Goal: Task Accomplishment & Management: Manage account settings

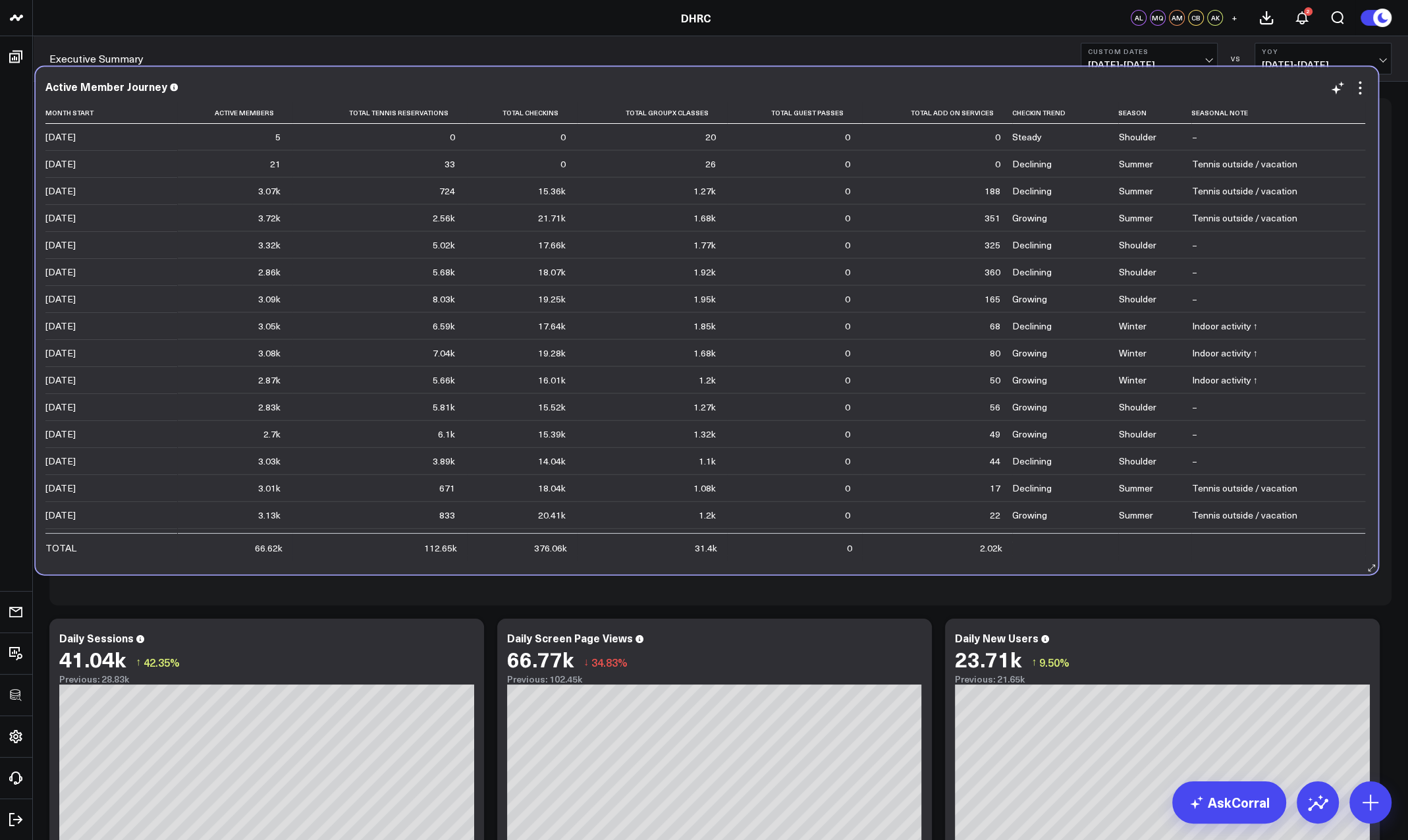
drag, startPoint x: 627, startPoint y: 339, endPoint x: 617, endPoint y: 83, distance: 256.2
click at [614, 82] on div "Active Member Journey" at bounding box center [706, 86] width 1322 height 12
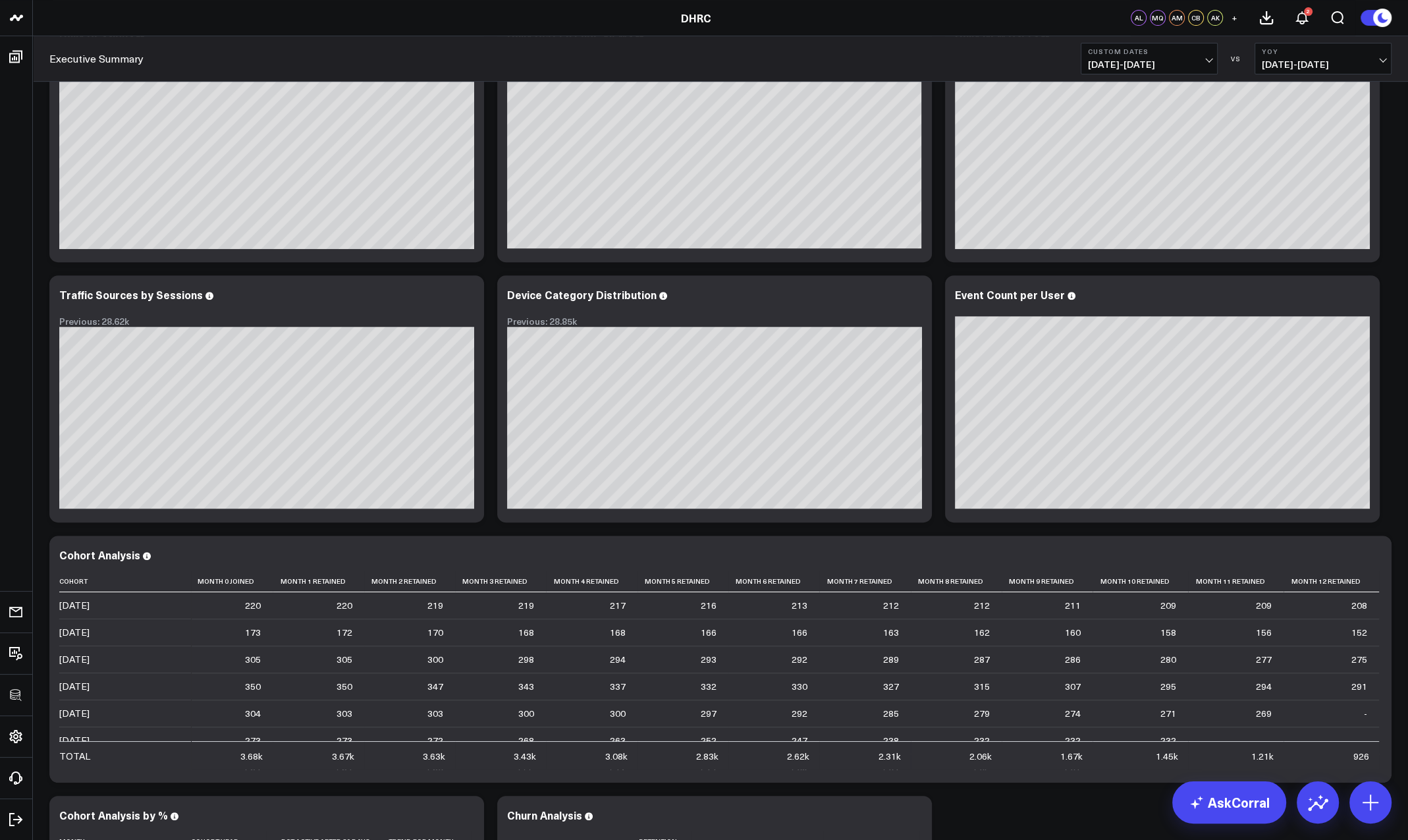
scroll to position [597, 0]
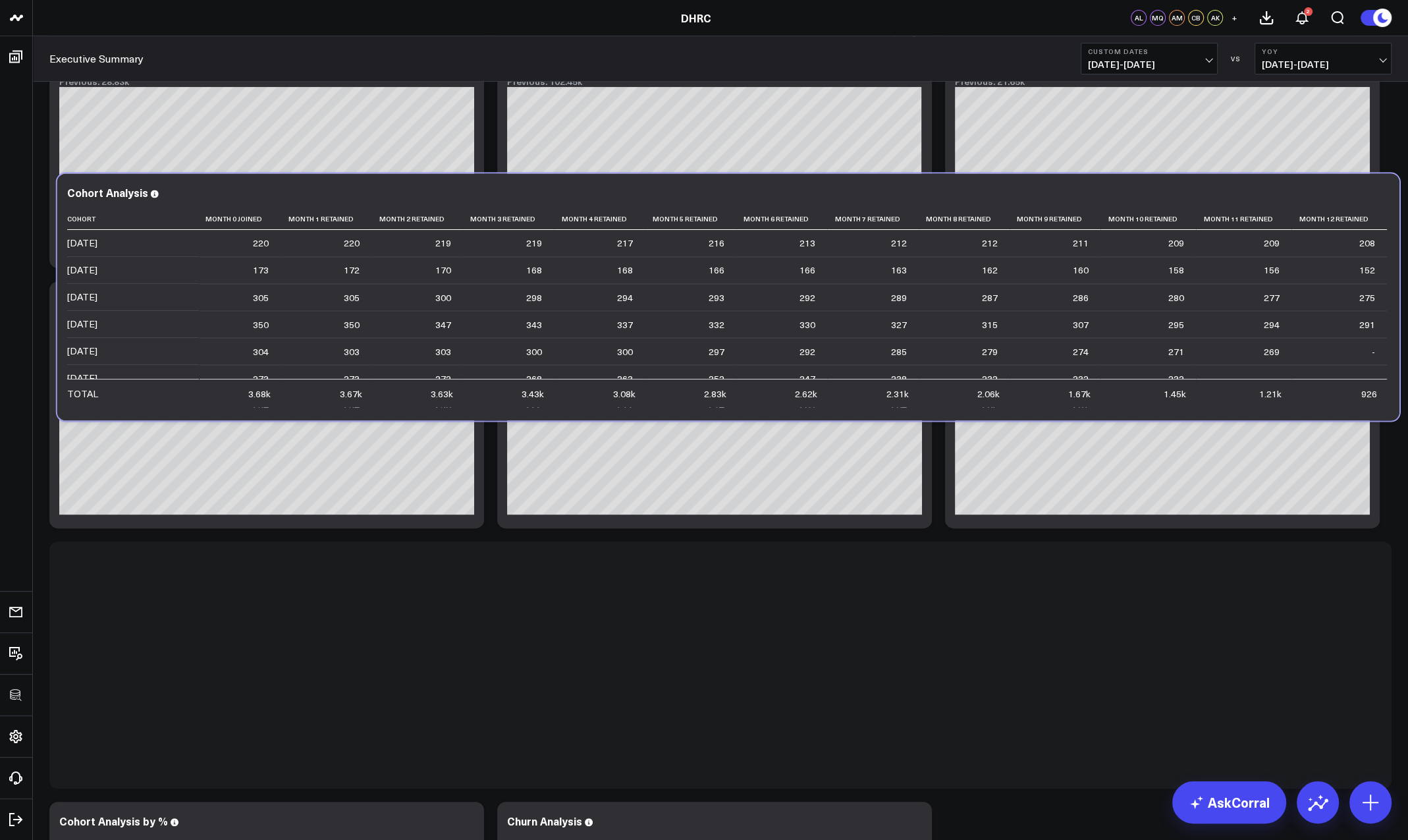
drag, startPoint x: 496, startPoint y: 554, endPoint x: 504, endPoint y: 199, distance: 355.1
click at [503, 186] on div "Cohort Analysis" at bounding box center [727, 191] width 1322 height 12
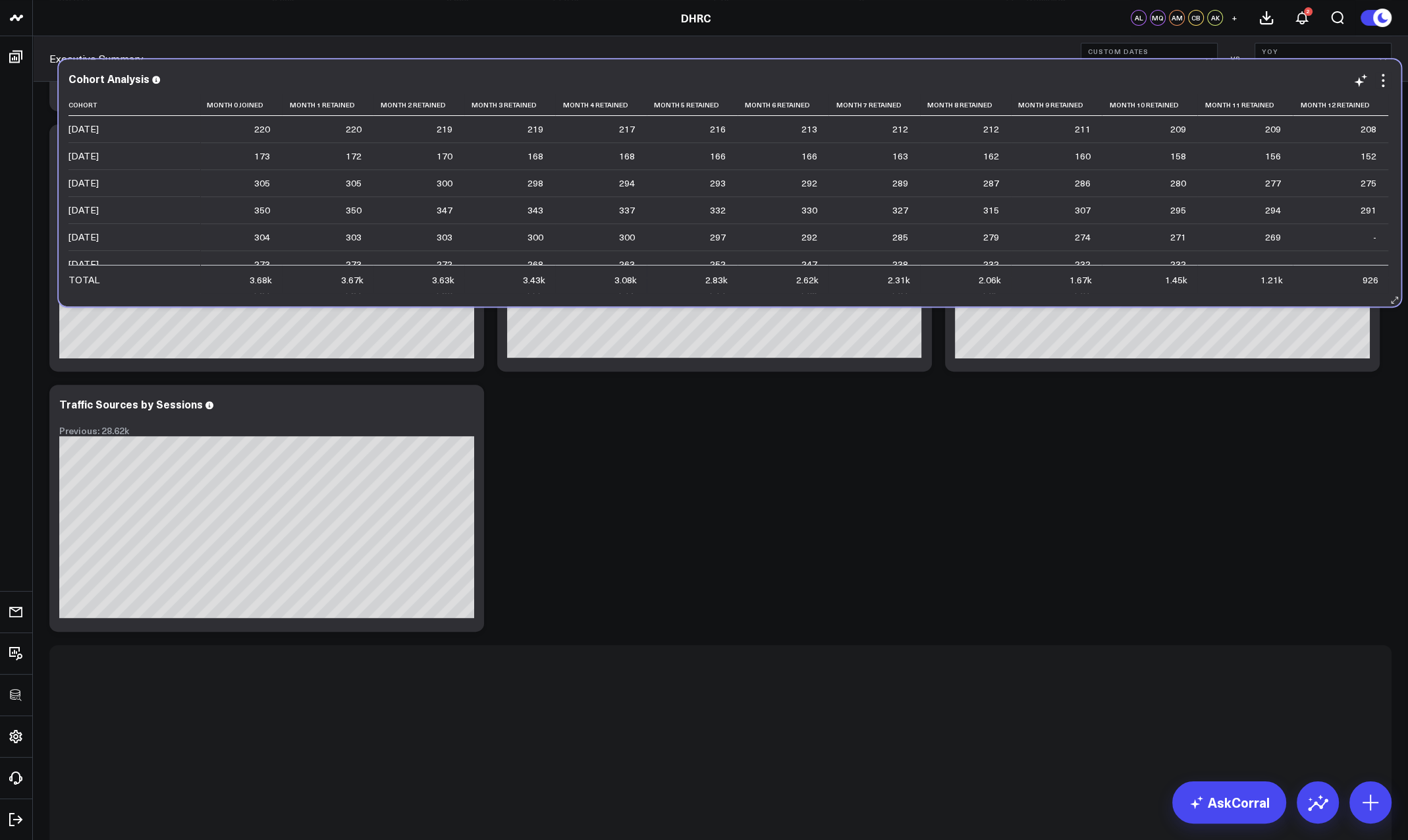
scroll to position [491, 0]
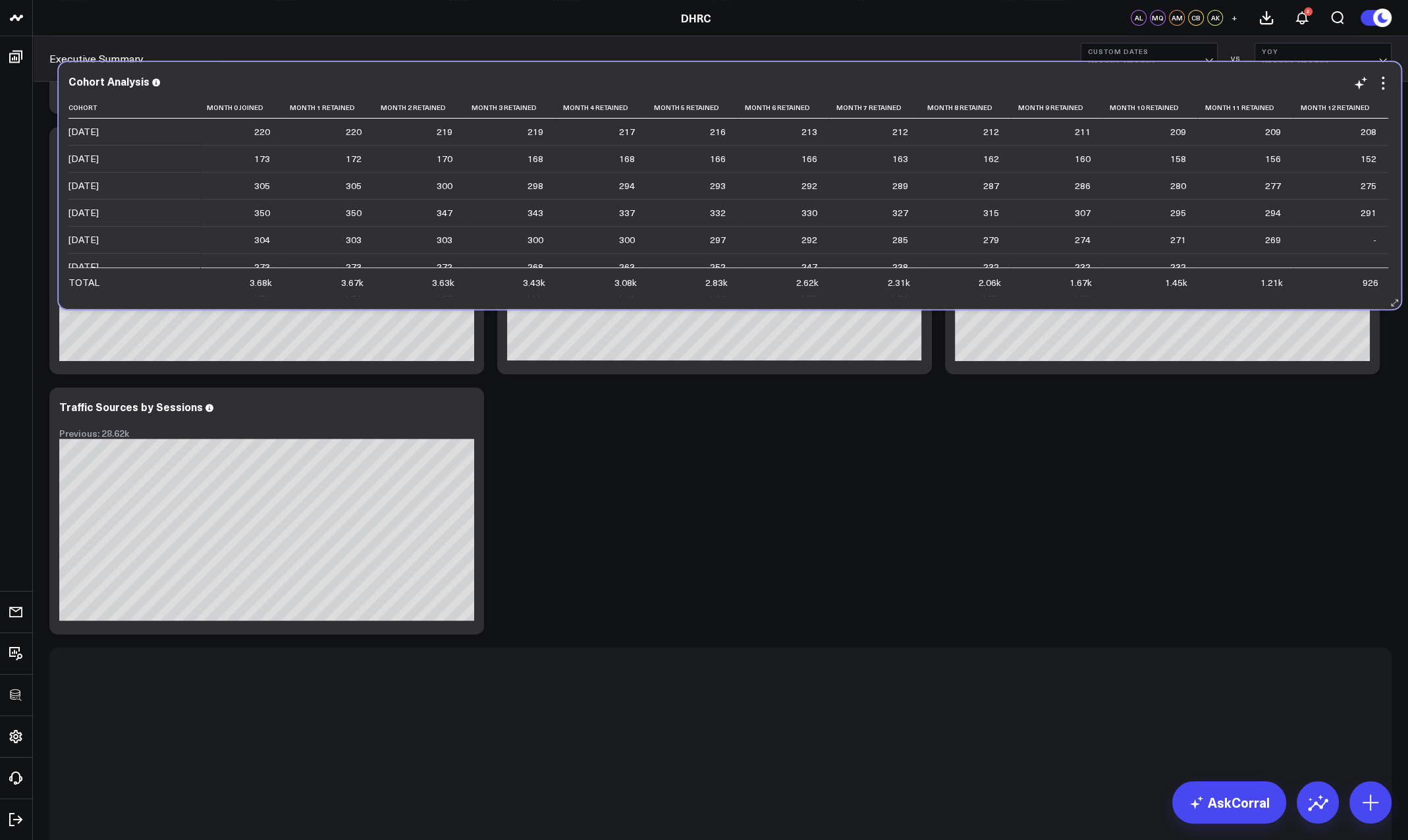
drag, startPoint x: 538, startPoint y: 648, endPoint x: 548, endPoint y: 87, distance: 561.1
click at [548, 85] on div "Cohort Analysis" at bounding box center [729, 81] width 1322 height 12
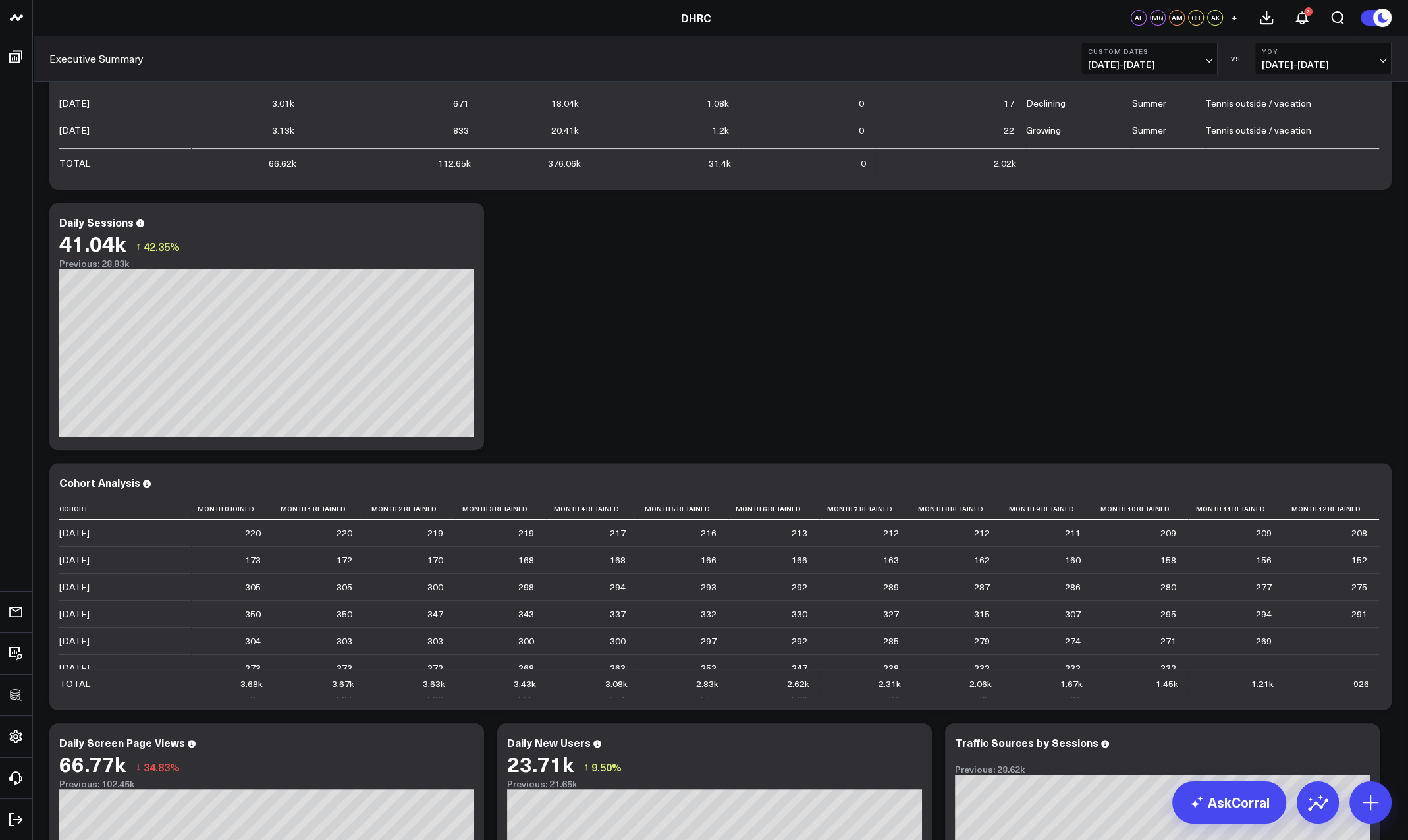
scroll to position [378, 0]
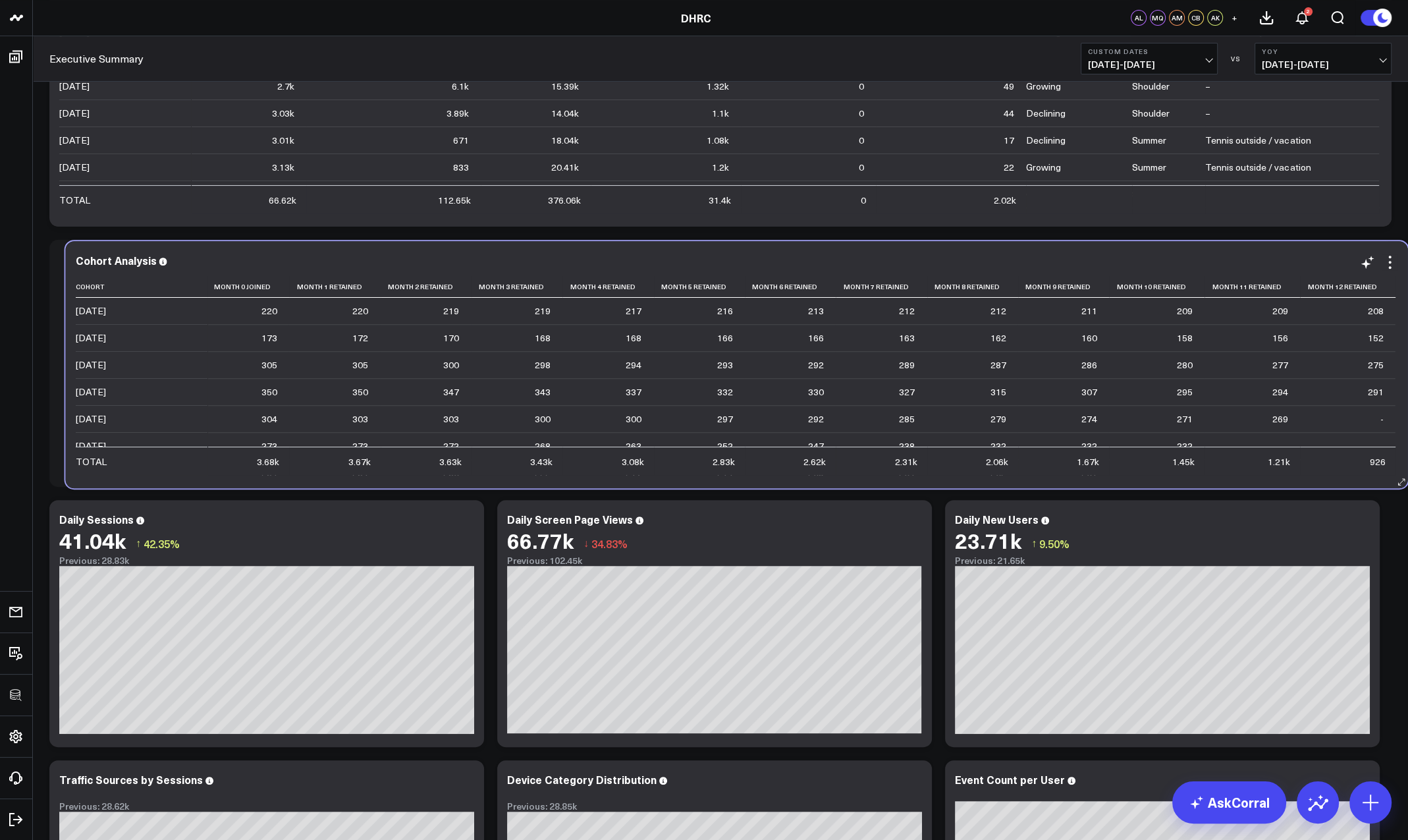
drag, startPoint x: 538, startPoint y: 514, endPoint x: 554, endPoint y: 255, distance: 259.5
click at [554, 255] on div "Cohort Analysis" at bounding box center [737, 259] width 1322 height 12
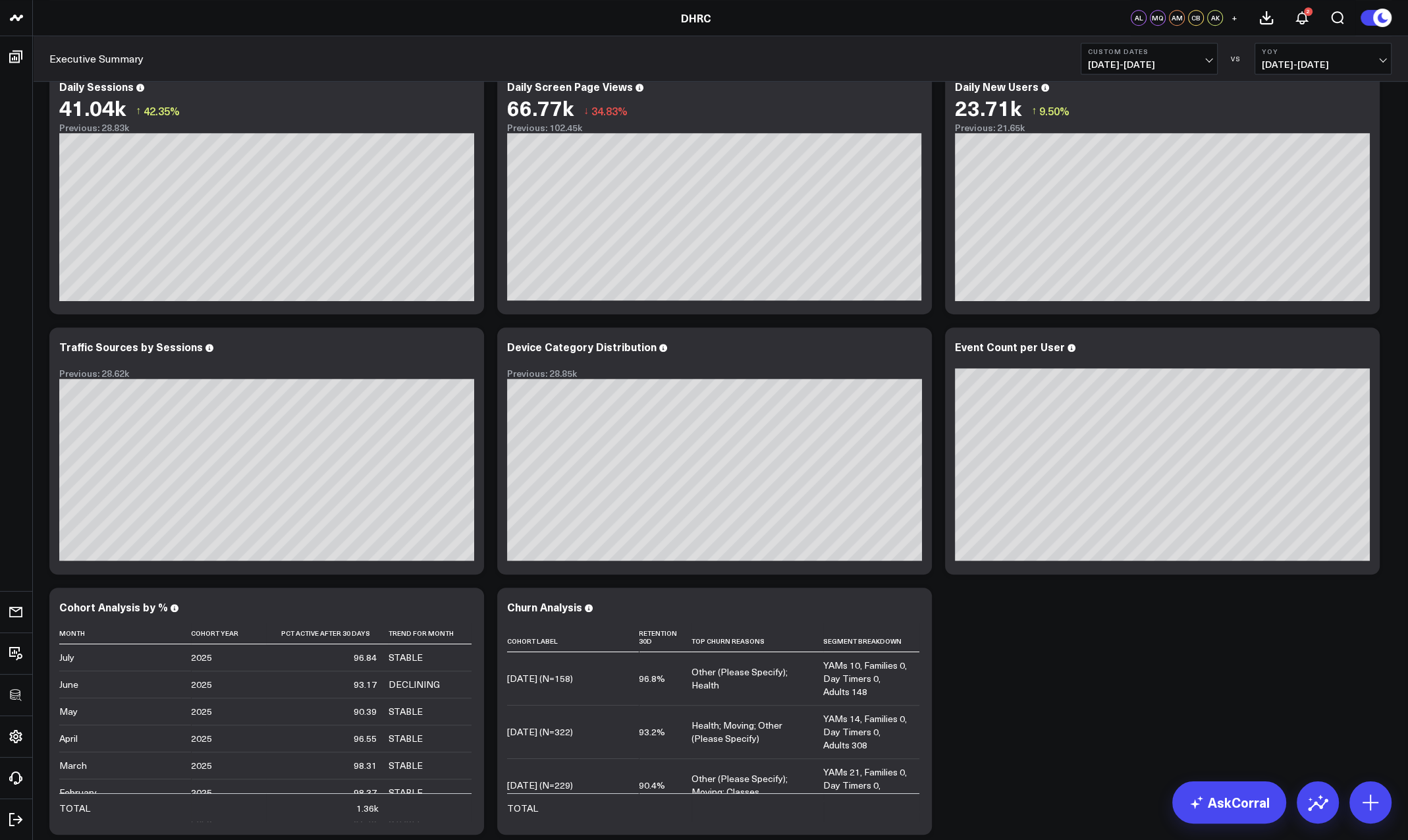
scroll to position [813, 0]
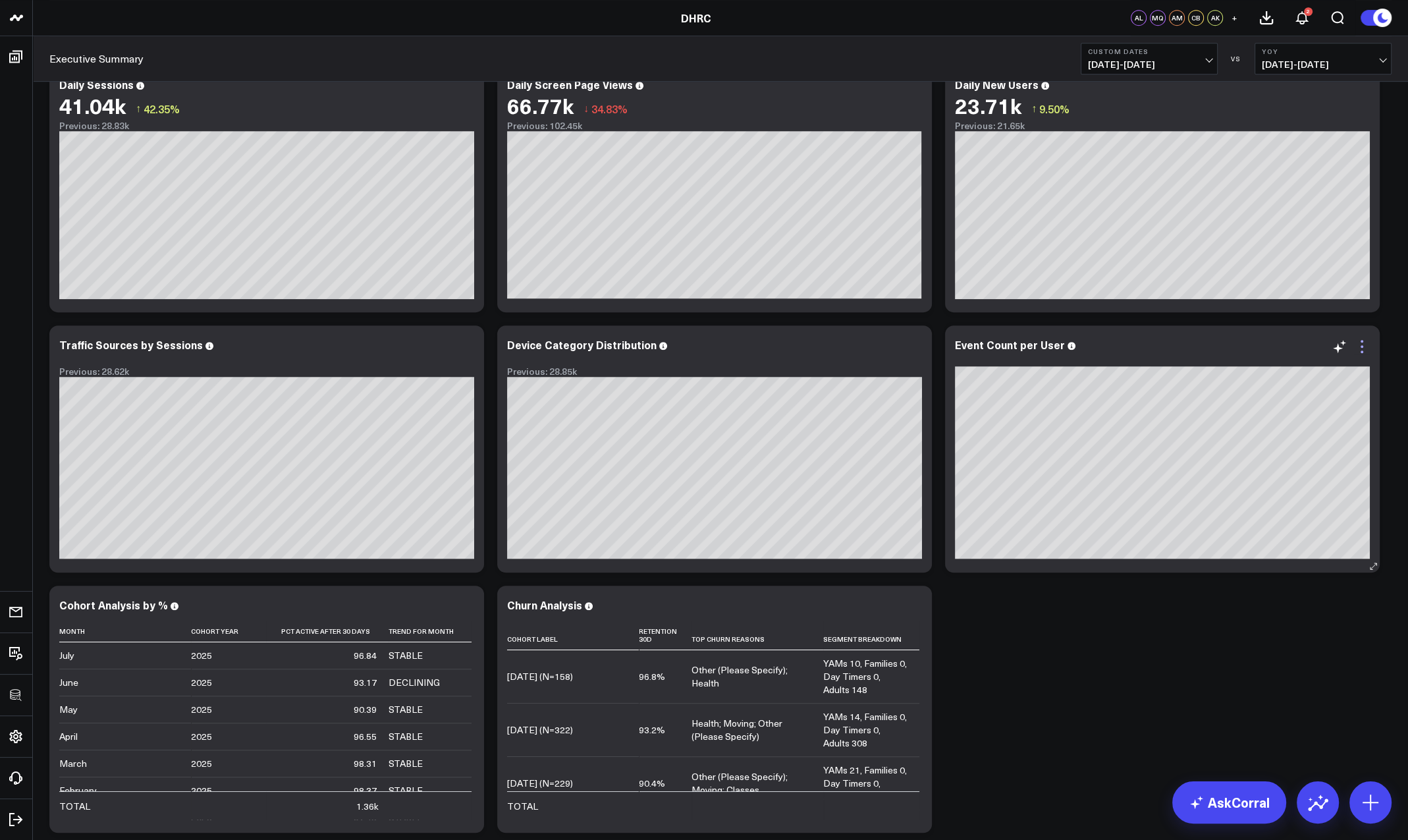
click at [1362, 343] on icon at bounding box center [1361, 345] width 16 height 16
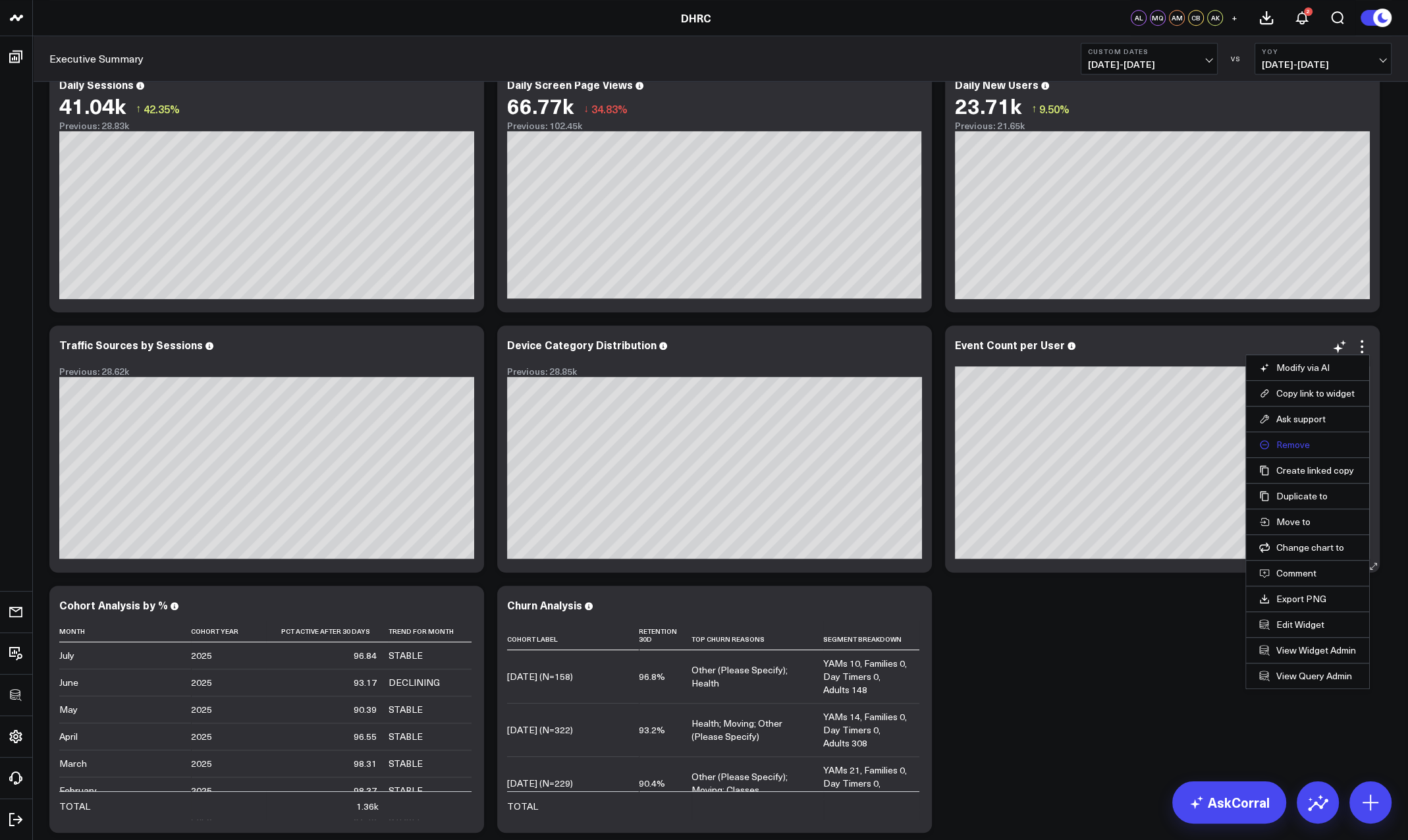
click at [1293, 440] on button "Remove" at bounding box center [1307, 444] width 97 height 12
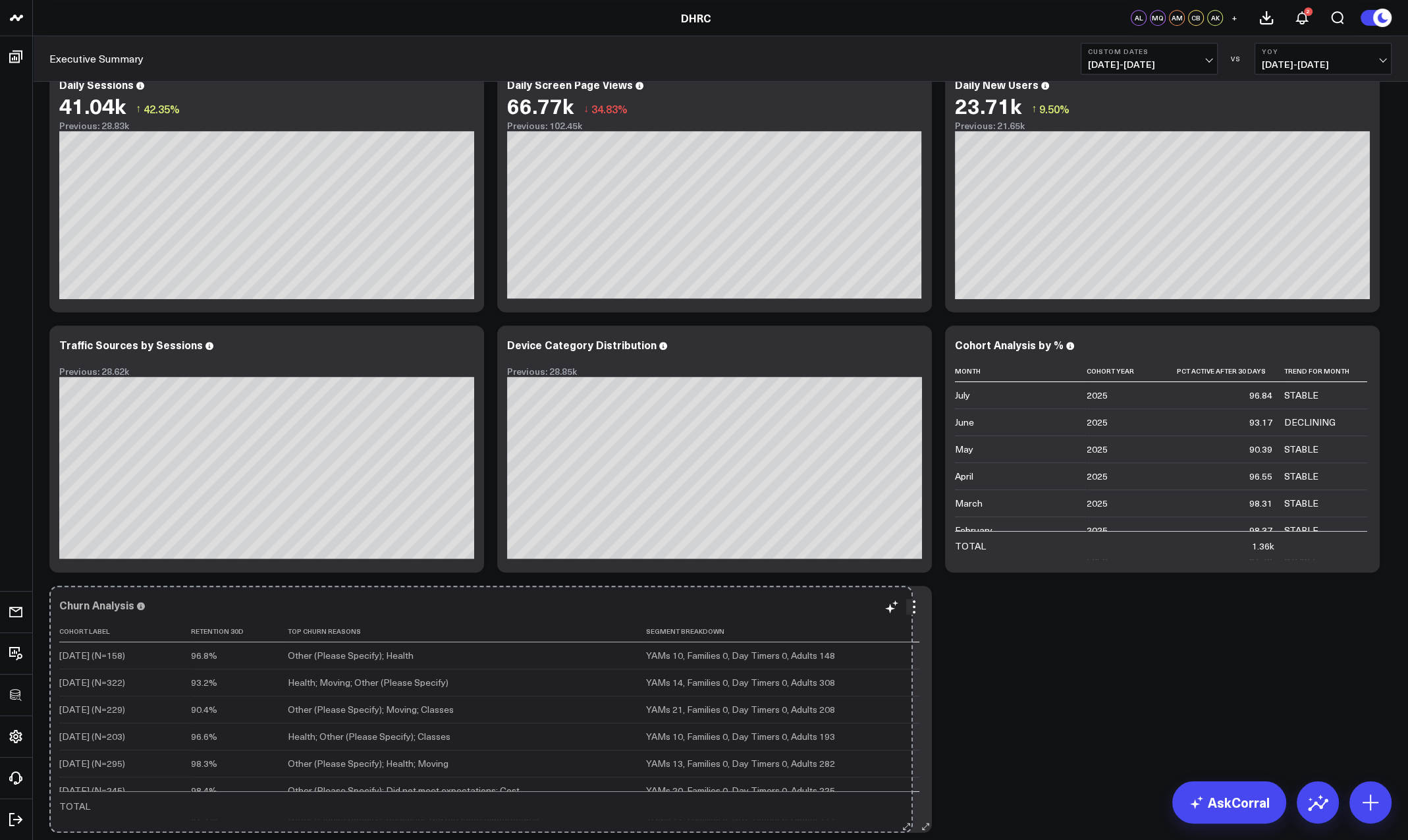
drag, startPoint x: 474, startPoint y: 827, endPoint x: 904, endPoint y: 782, distance: 432.3
click at [904, 782] on div "Churn Analysis Cohort Label Retention 30d Top Churn Reasons Segment Breakdown […" at bounding box center [490, 709] width 882 height 247
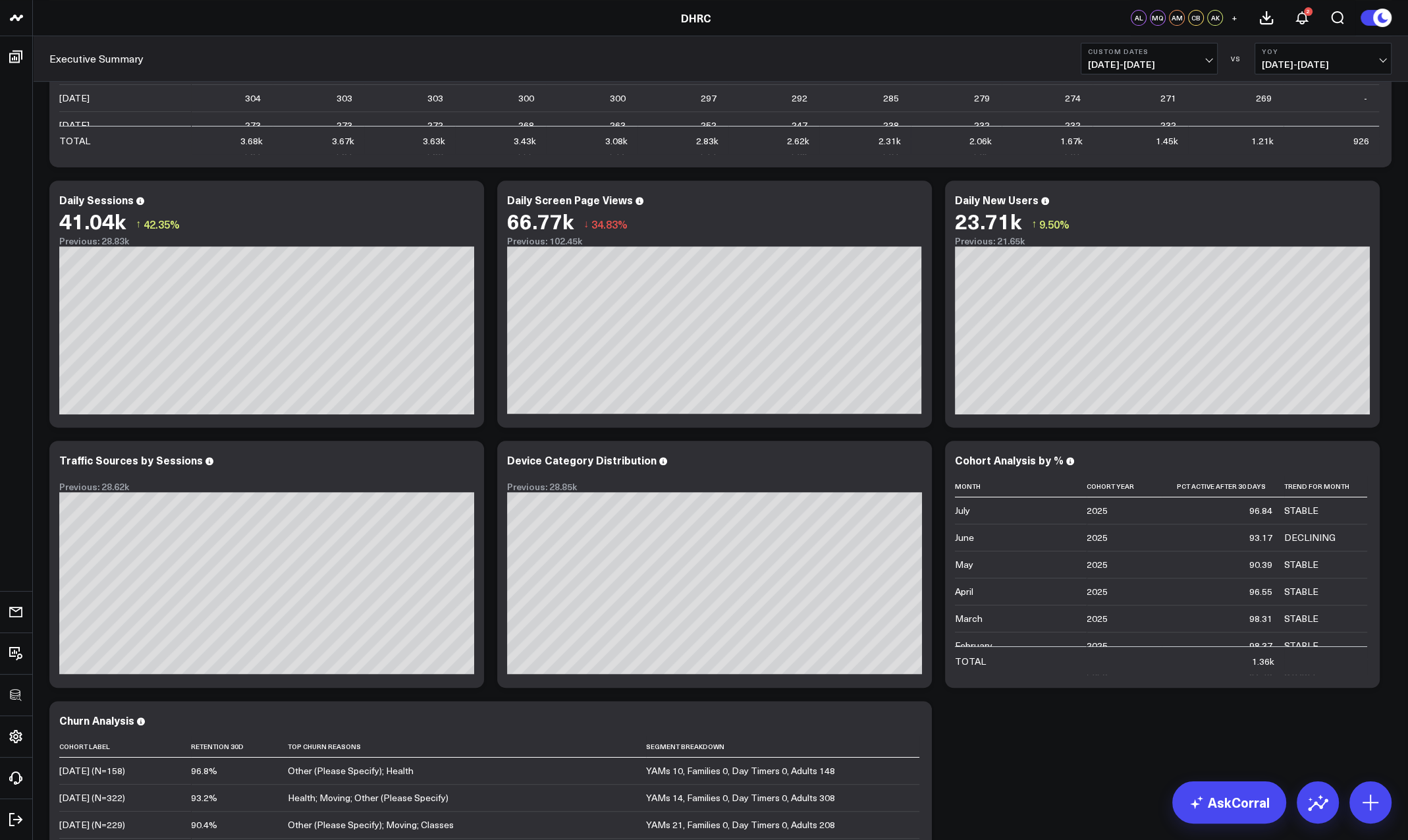
scroll to position [694, 0]
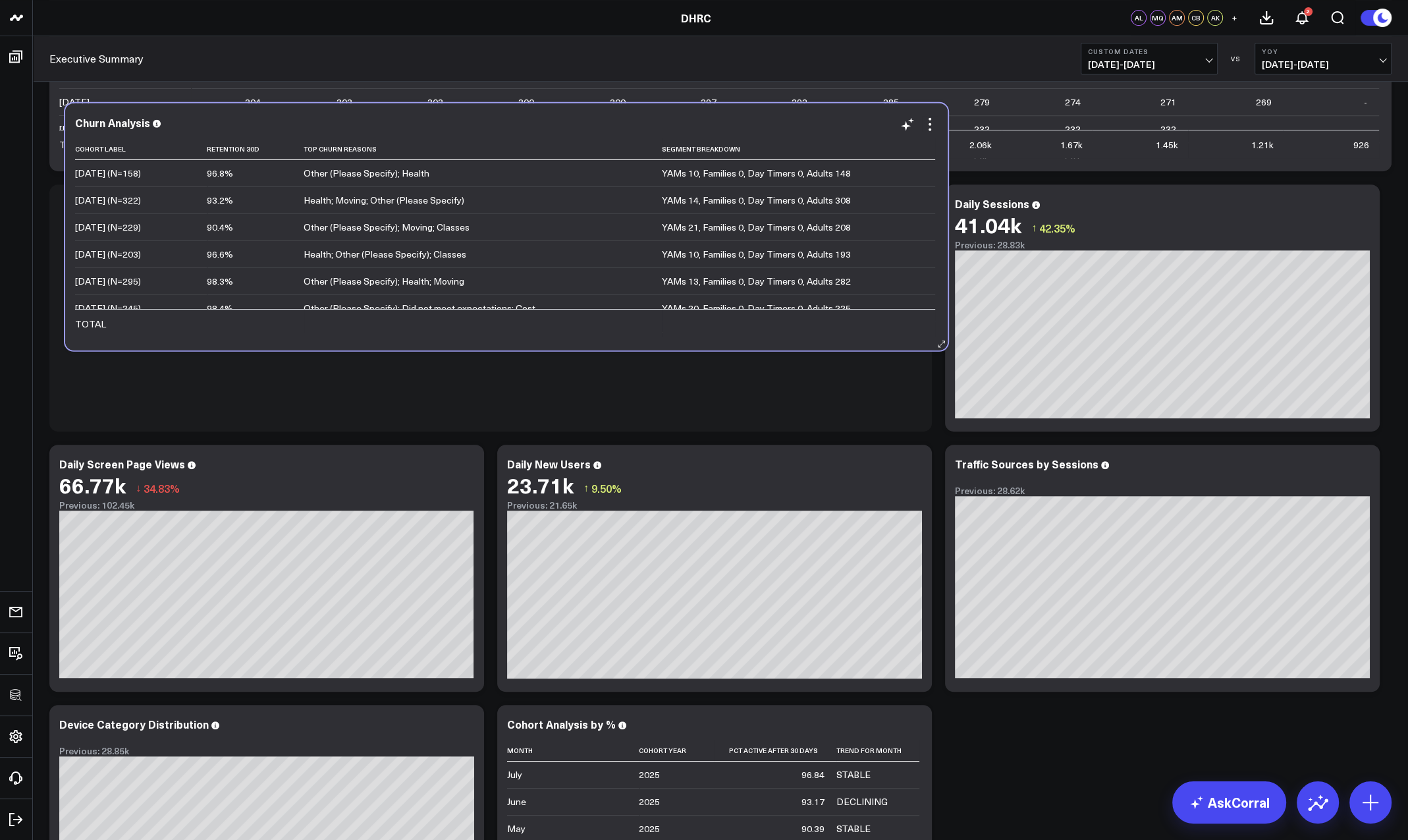
drag, startPoint x: 441, startPoint y: 725, endPoint x: 456, endPoint y: 123, distance: 602.2
click at [456, 123] on div "Churn Analysis" at bounding box center [507, 122] width 863 height 12
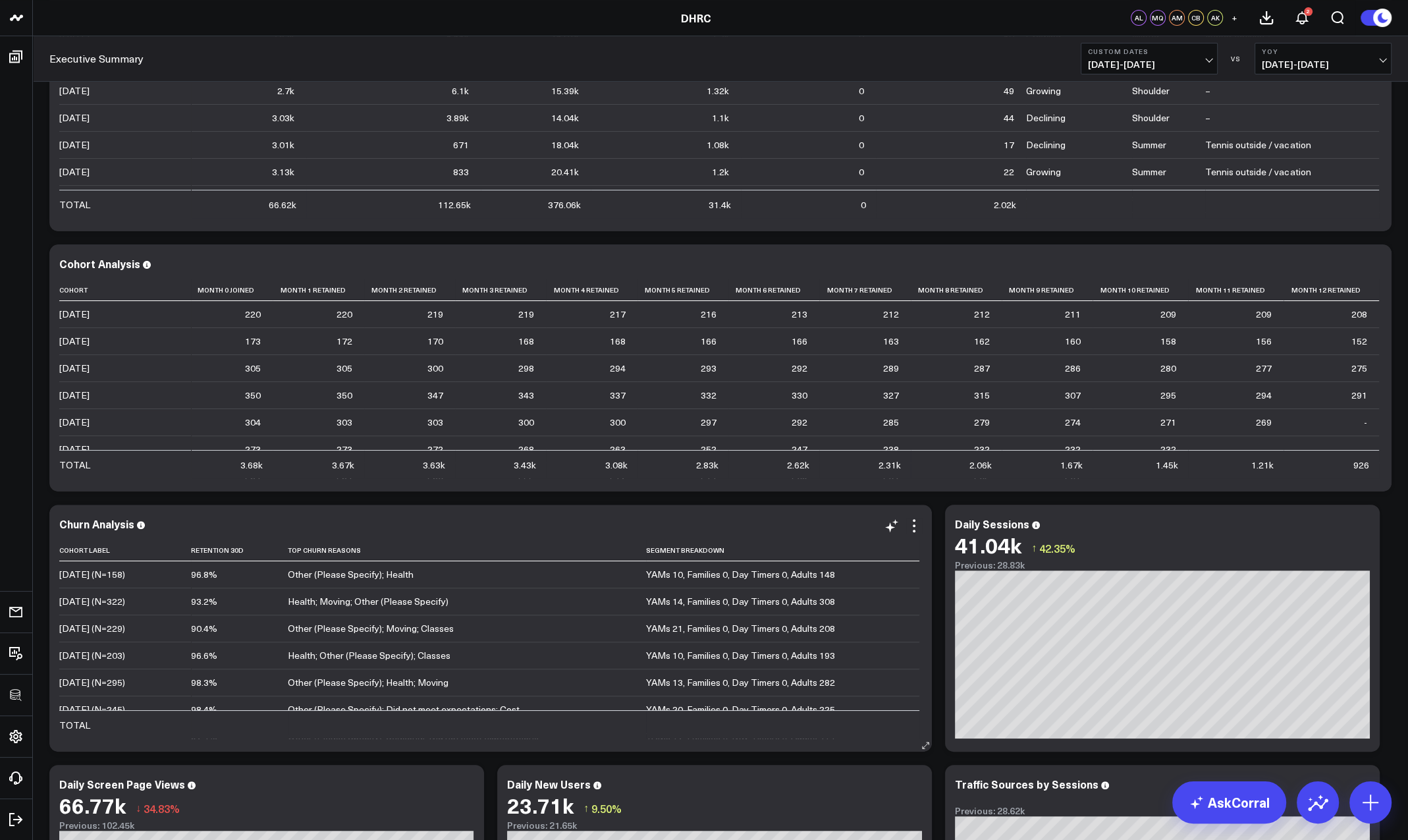
scroll to position [372, 0]
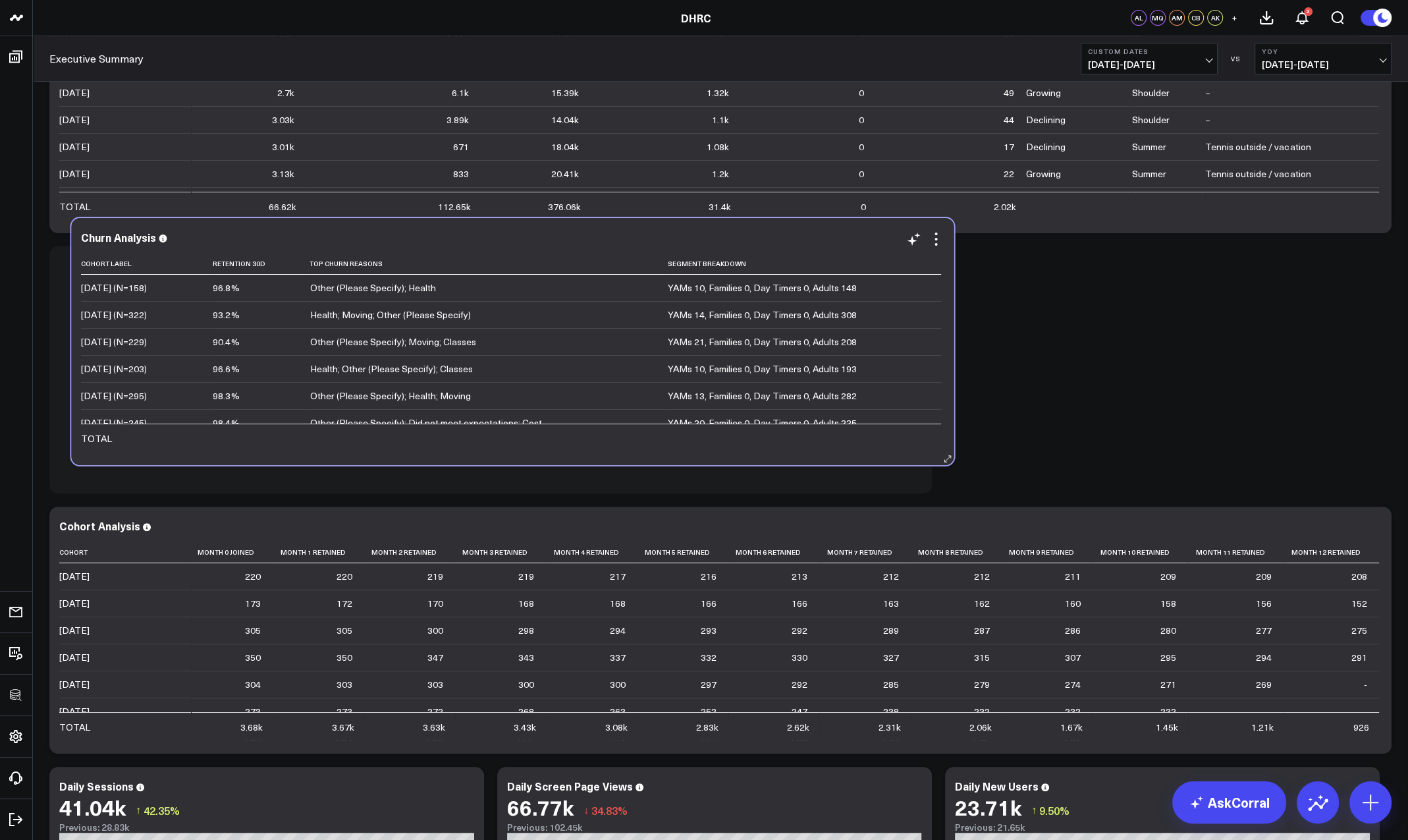
drag, startPoint x: 358, startPoint y: 517, endPoint x: 380, endPoint y: 236, distance: 281.9
click at [380, 236] on div "Churn Analysis" at bounding box center [512, 236] width 863 height 12
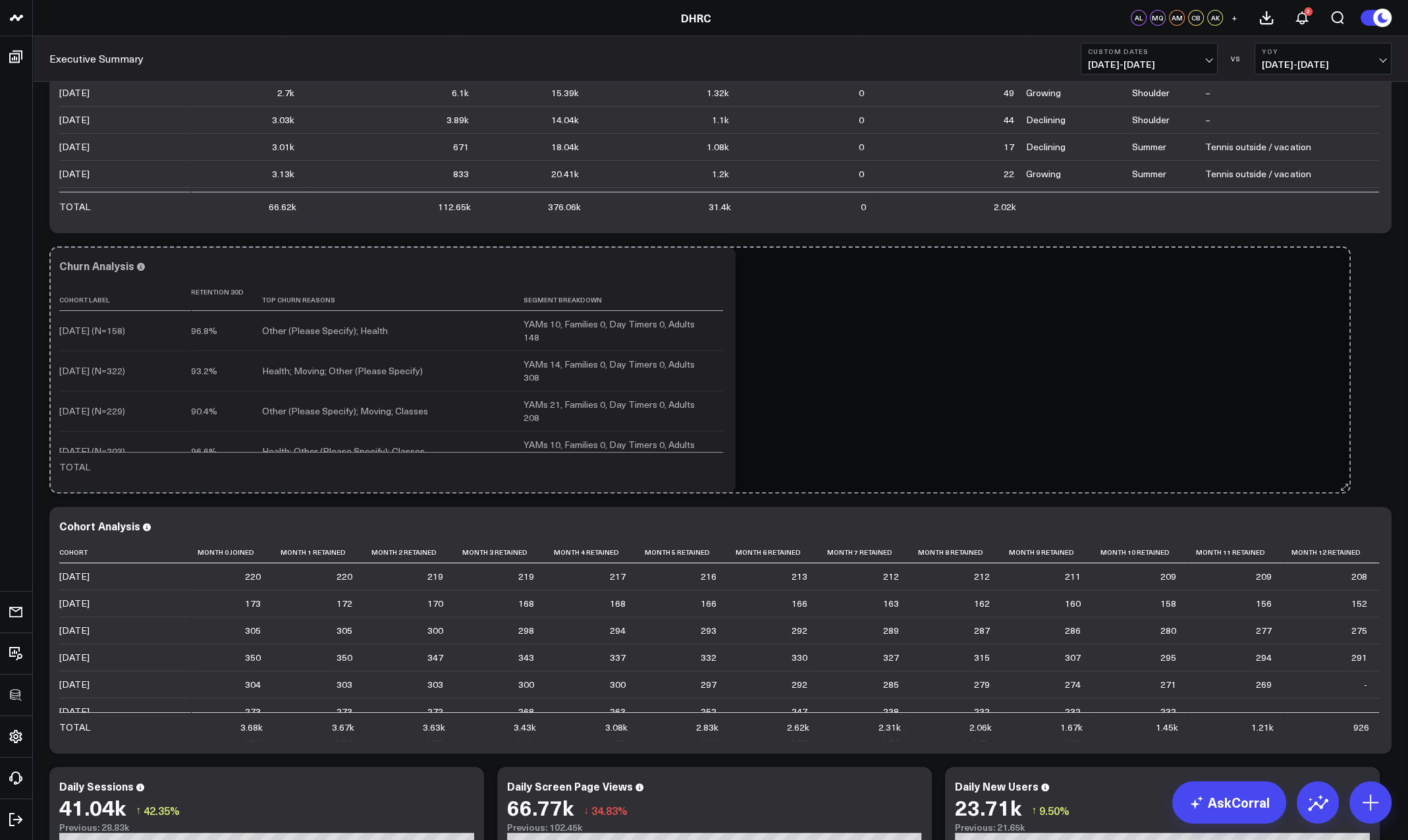
drag, startPoint x: 926, startPoint y: 487, endPoint x: 1294, endPoint y: 454, distance: 369.5
click at [1346, 449] on div "Modify via AI Copy link to widget Ask support Remove Create linked copy Executi…" at bounding box center [720, 500] width 1355 height 1561
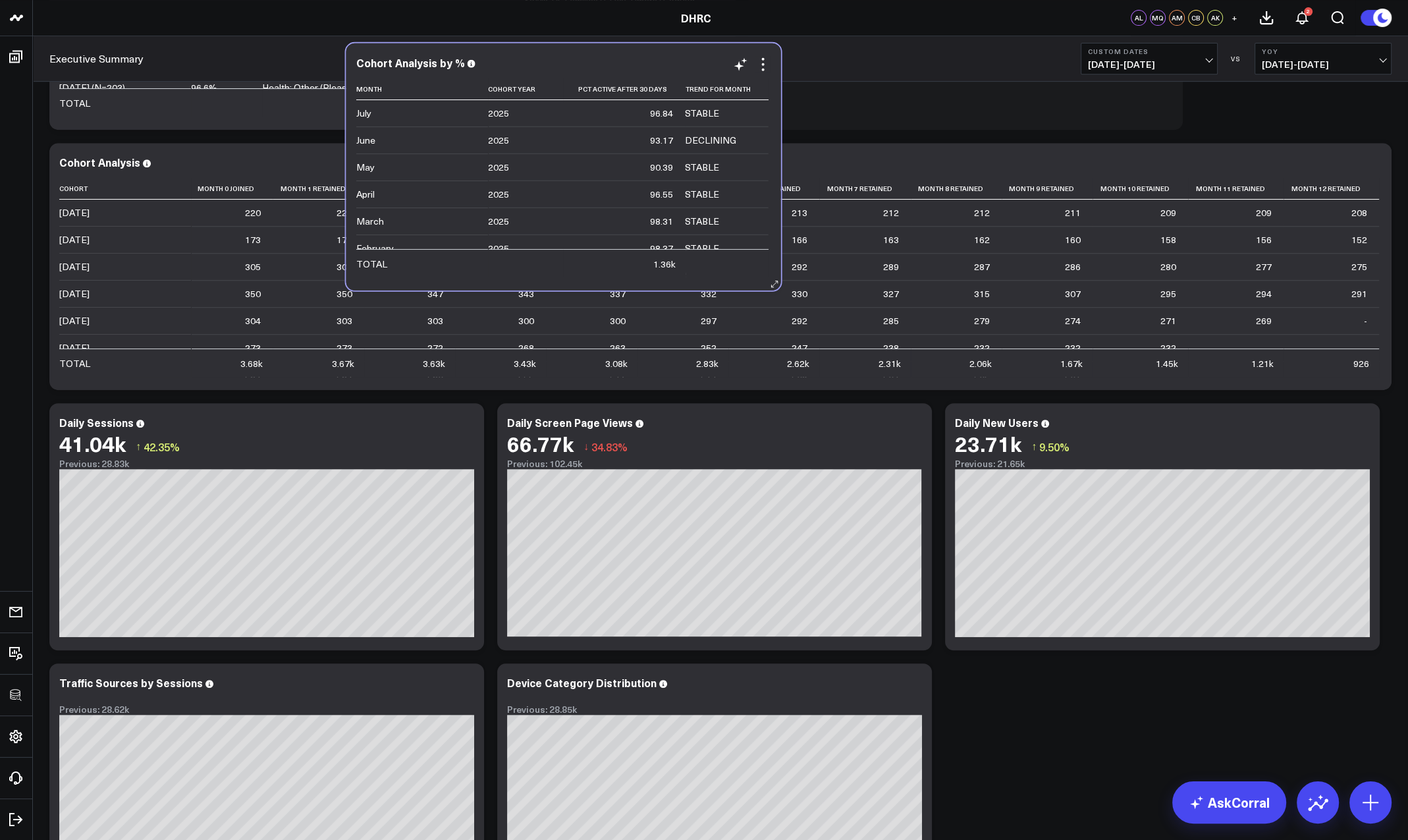
scroll to position [725, 0]
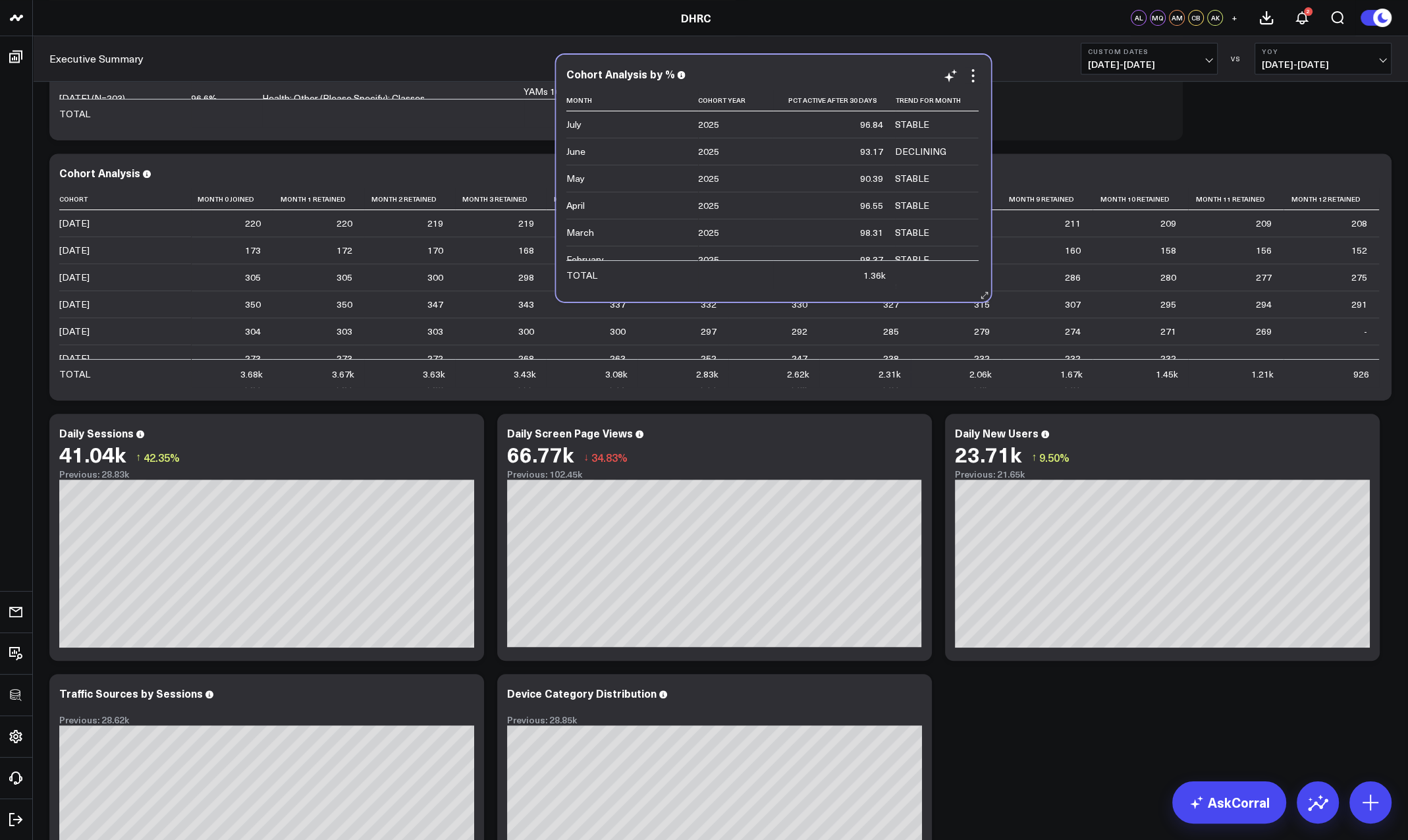
drag, startPoint x: 1108, startPoint y: 592, endPoint x: 710, endPoint y: 70, distance: 656.4
click at [710, 70] on div "Cohort Analysis by %" at bounding box center [772, 73] width 415 height 12
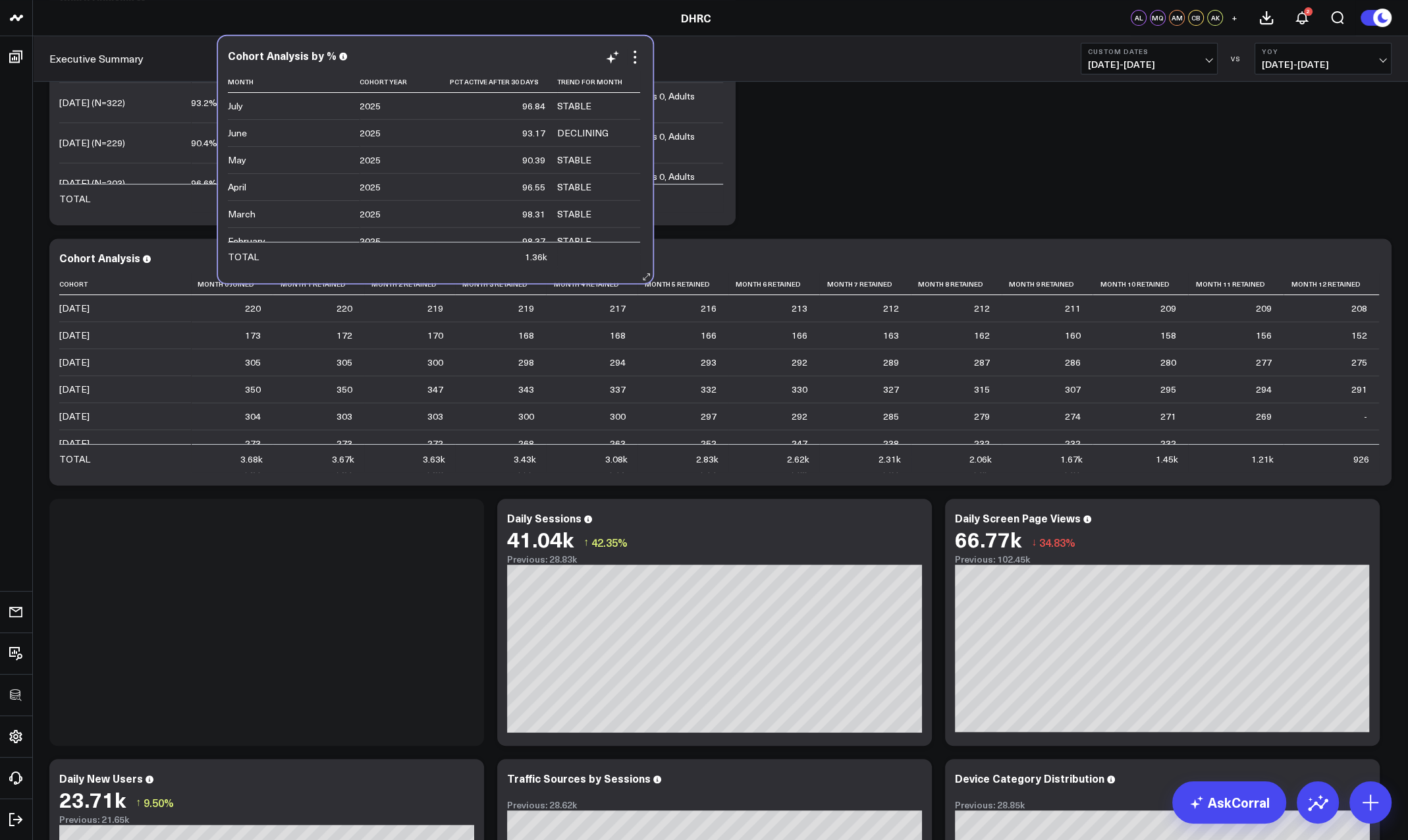
scroll to position [632, 0]
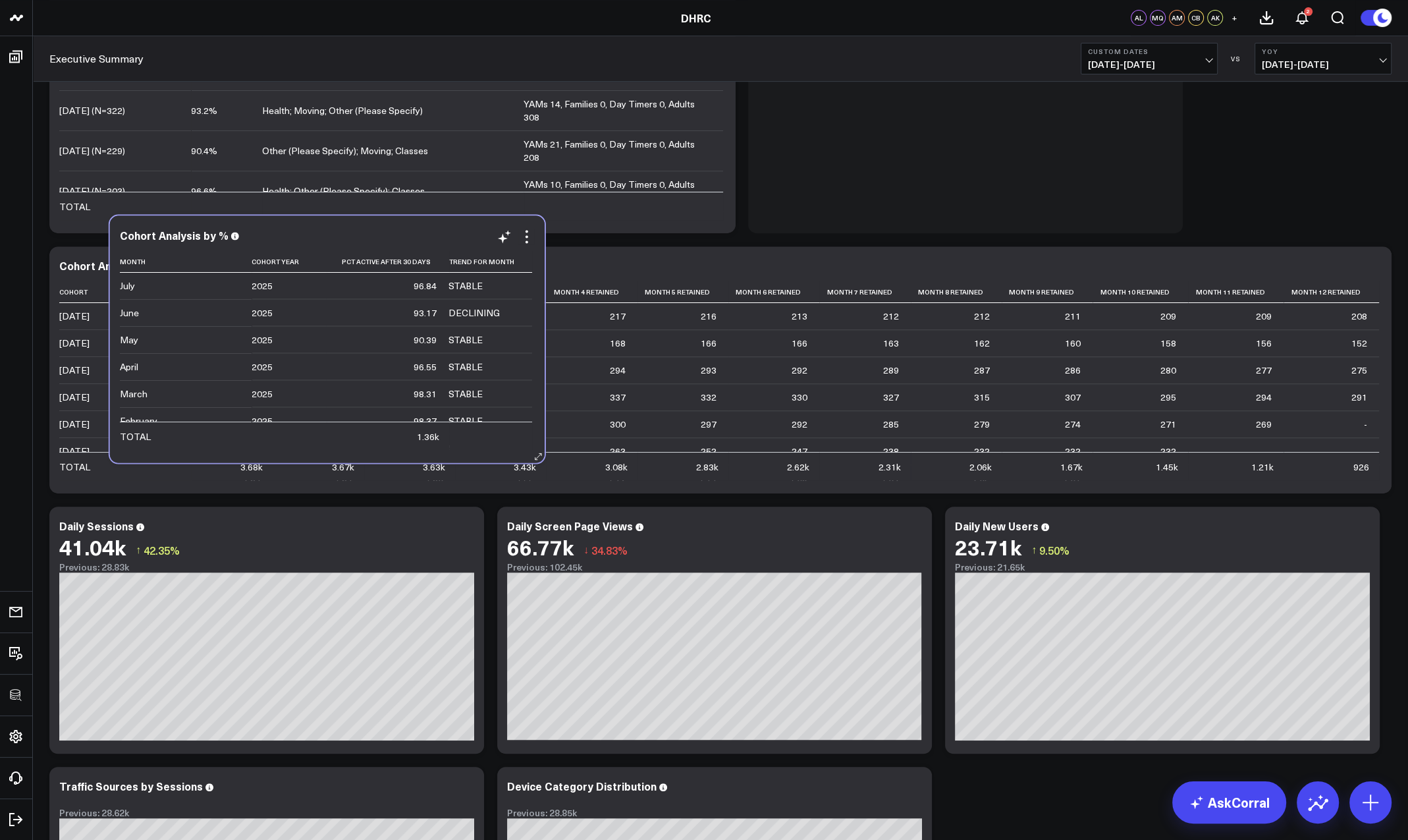
drag, startPoint x: 334, startPoint y: 517, endPoint x: 395, endPoint y: 242, distance: 281.7
click at [395, 242] on div "Cohort Analysis by %" at bounding box center [327, 235] width 415 height 16
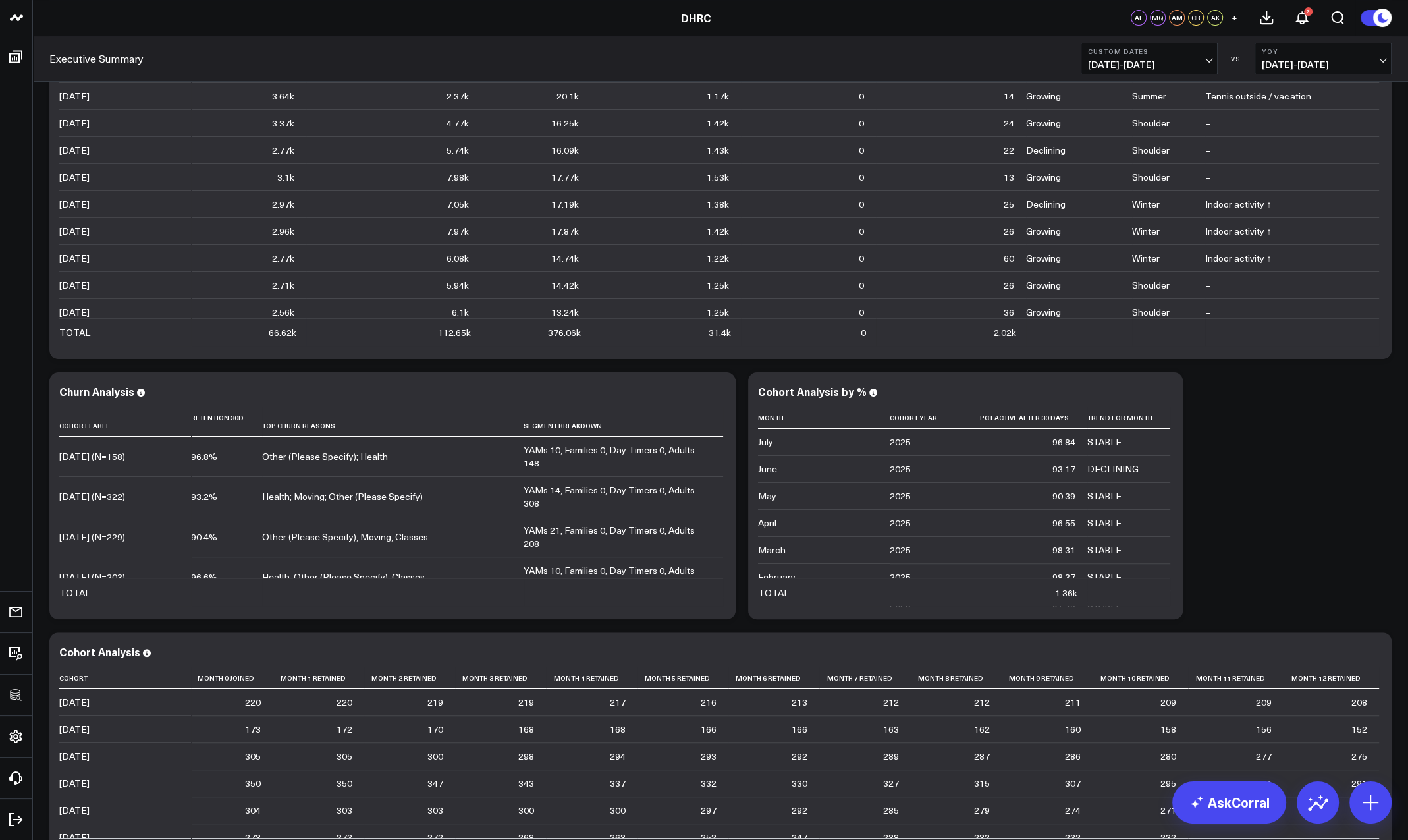
scroll to position [247, 0]
click at [1176, 617] on div "Modify via AI Copy link to widget Ask support Remove Create linked copy Executi…" at bounding box center [720, 625] width 1355 height 1561
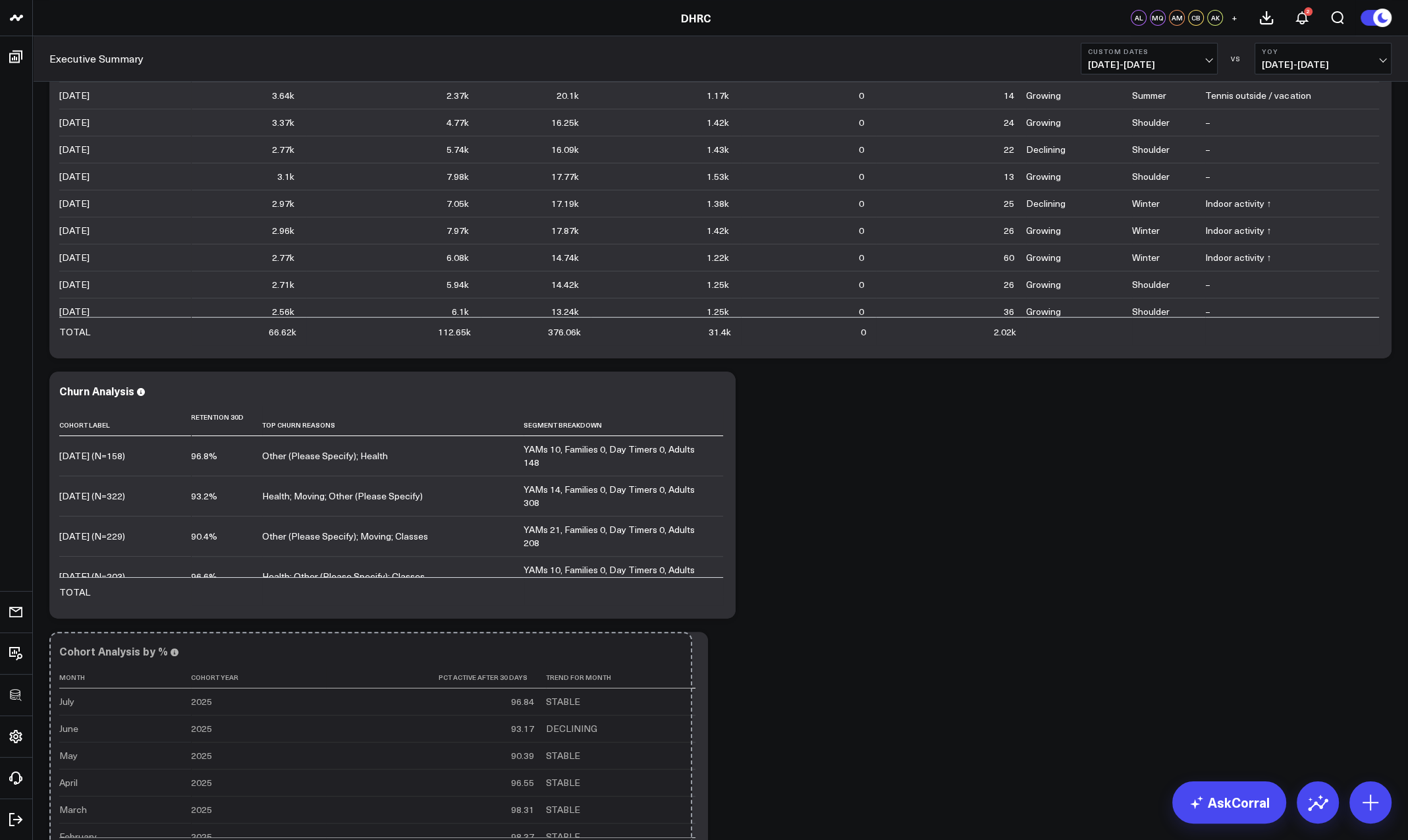
drag, startPoint x: 1177, startPoint y: 605, endPoint x: 1367, endPoint y: 589, distance: 190.7
click at [1385, 590] on div "Modify via AI Copy link to widget Ask support Remove Create linked copy Executi…" at bounding box center [720, 755] width 1355 height 1821
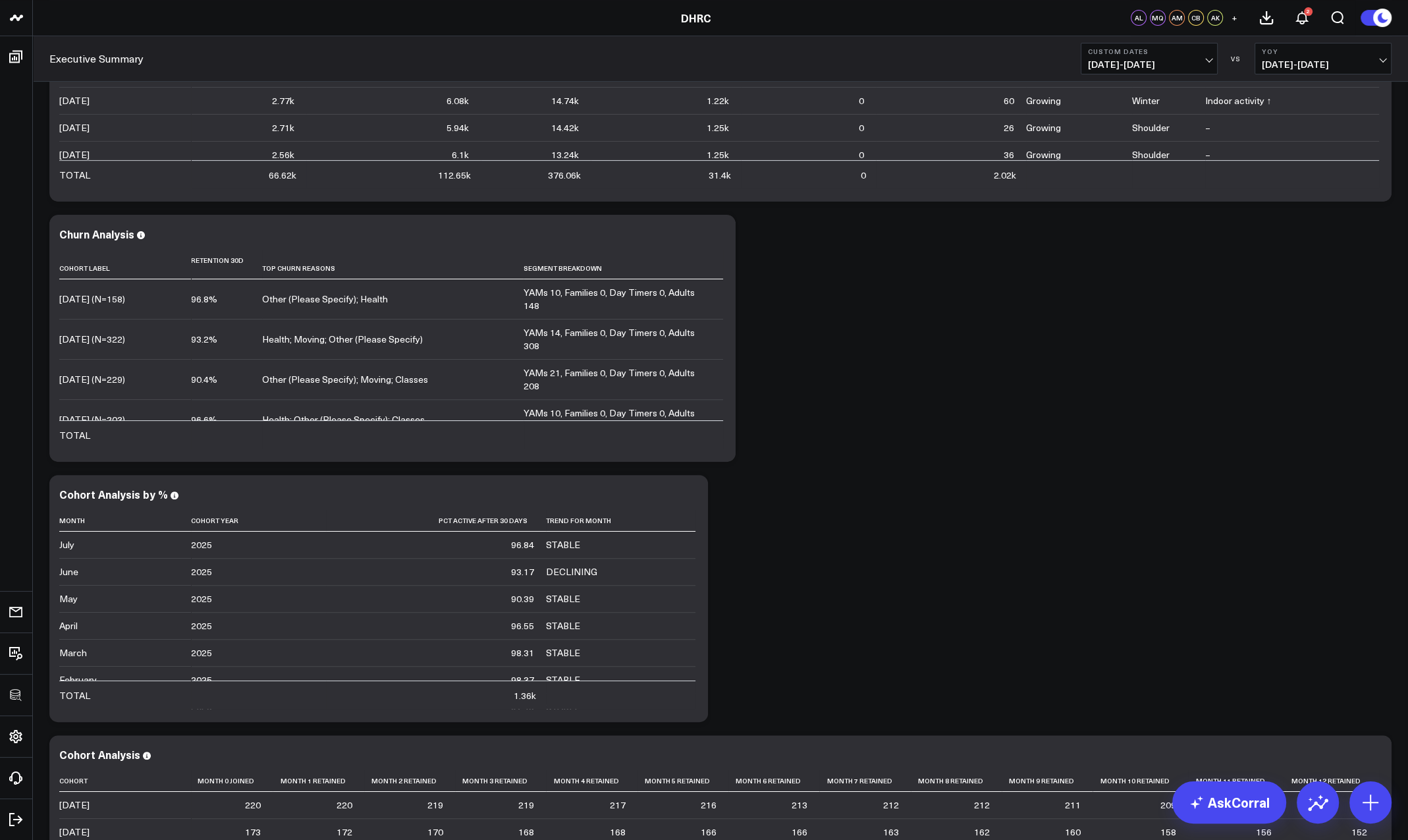
scroll to position [407, 0]
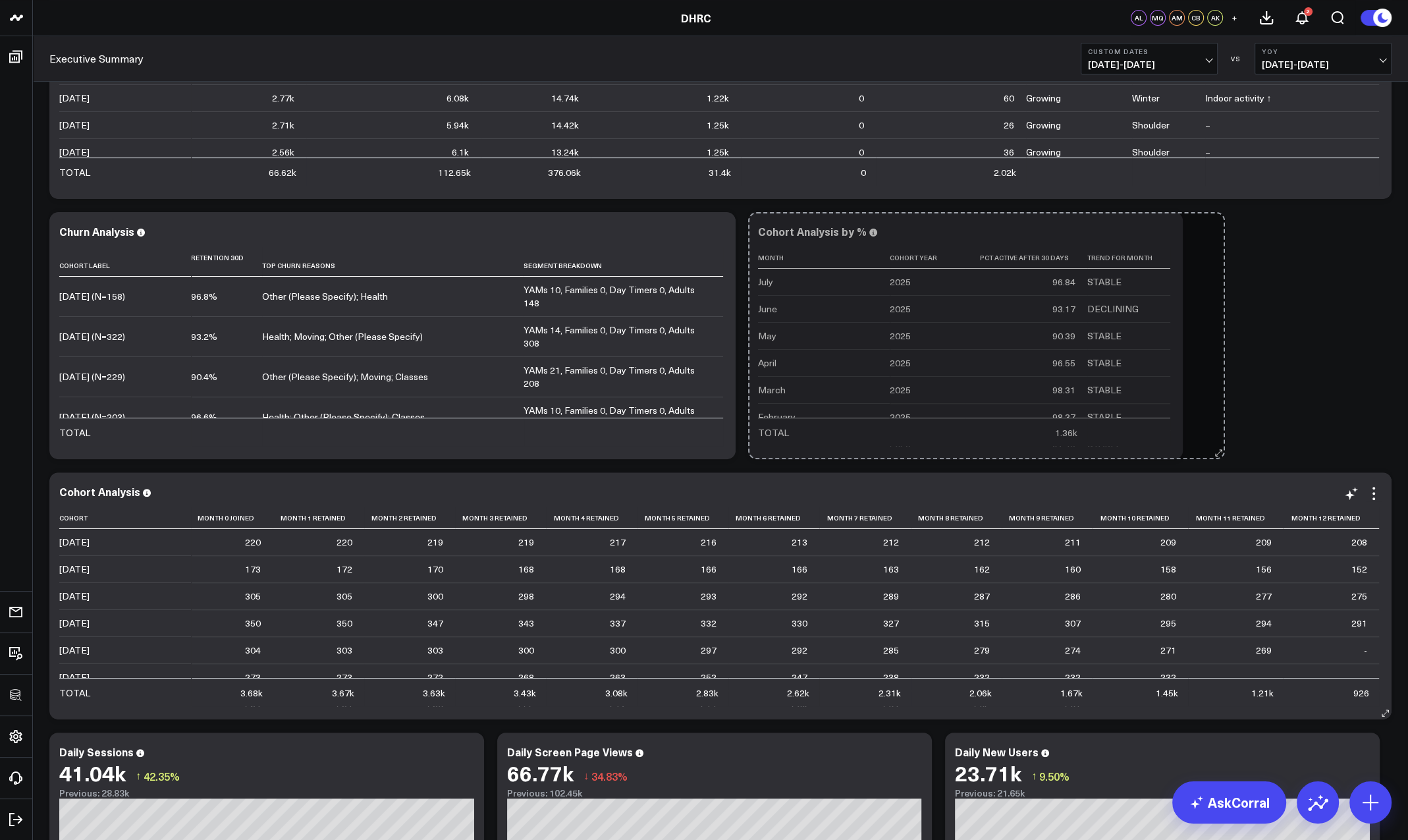
drag, startPoint x: 701, startPoint y: 714, endPoint x: 518, endPoint y: 712, distance: 183.0
click at [518, 712] on div "Modify via AI Copy link to widget Ask support Remove Create linked copy Executi…" at bounding box center [720, 465] width 1355 height 1561
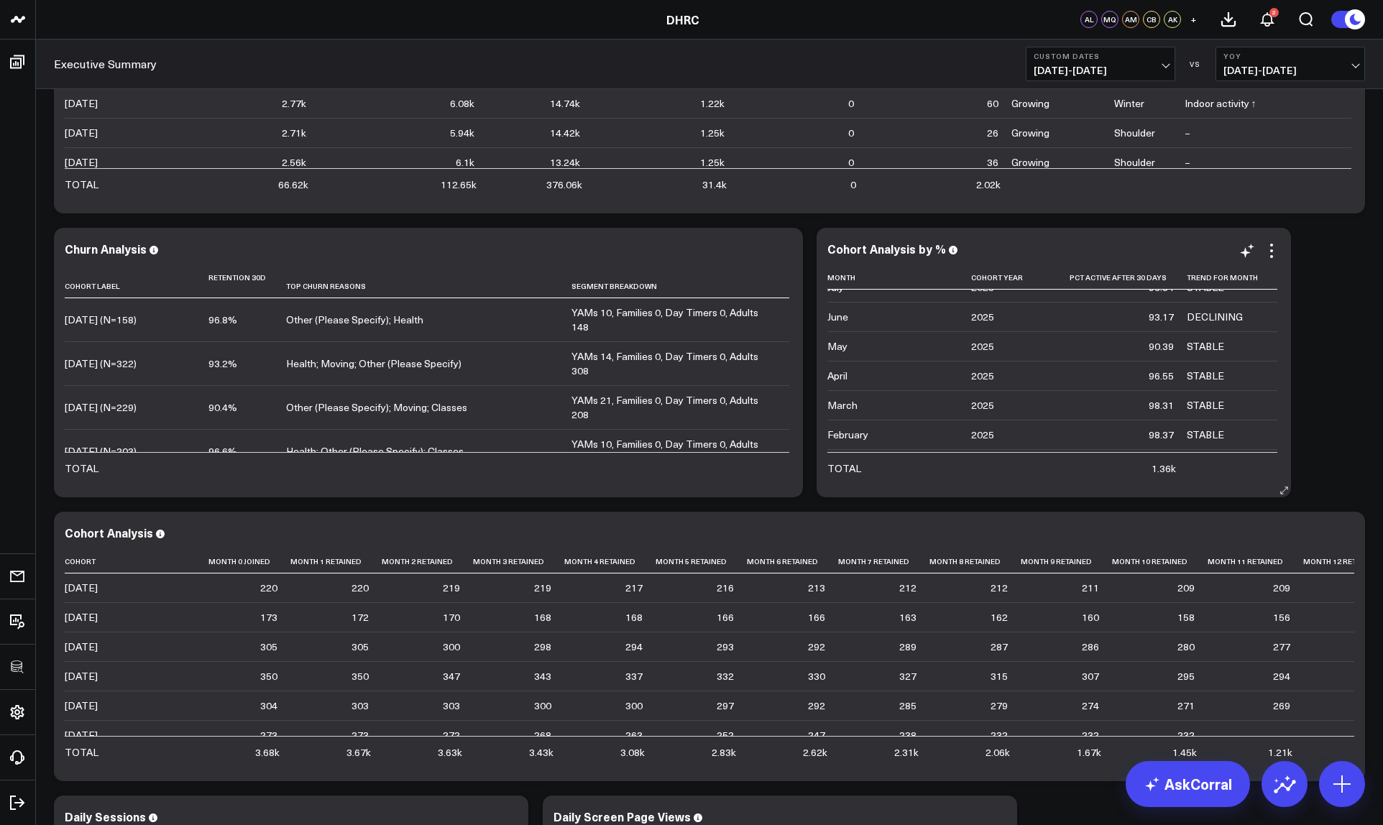
scroll to position [0, 0]
click at [958, 274] on icon at bounding box center [960, 276] width 7 height 7
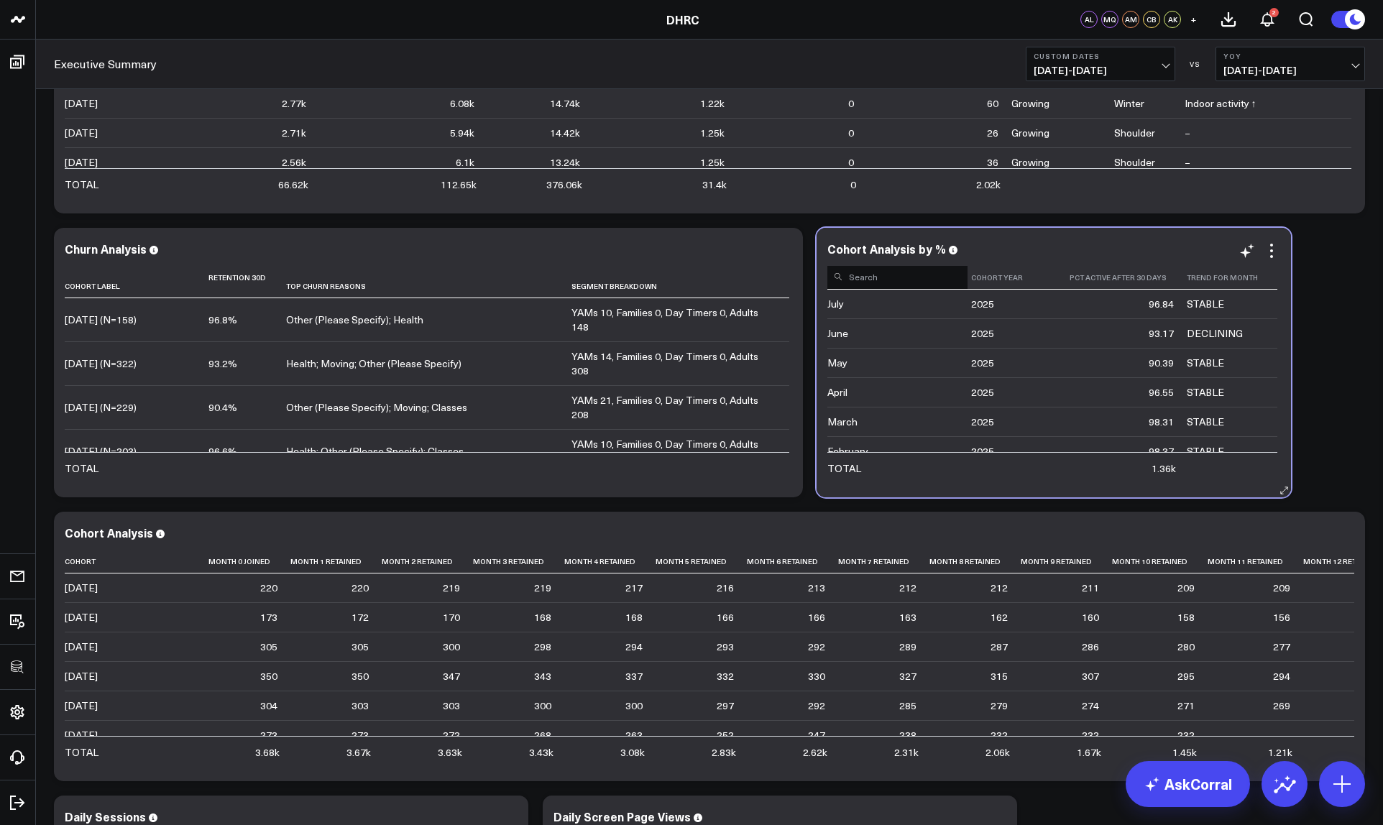
click at [904, 278] on input at bounding box center [897, 276] width 140 height 25
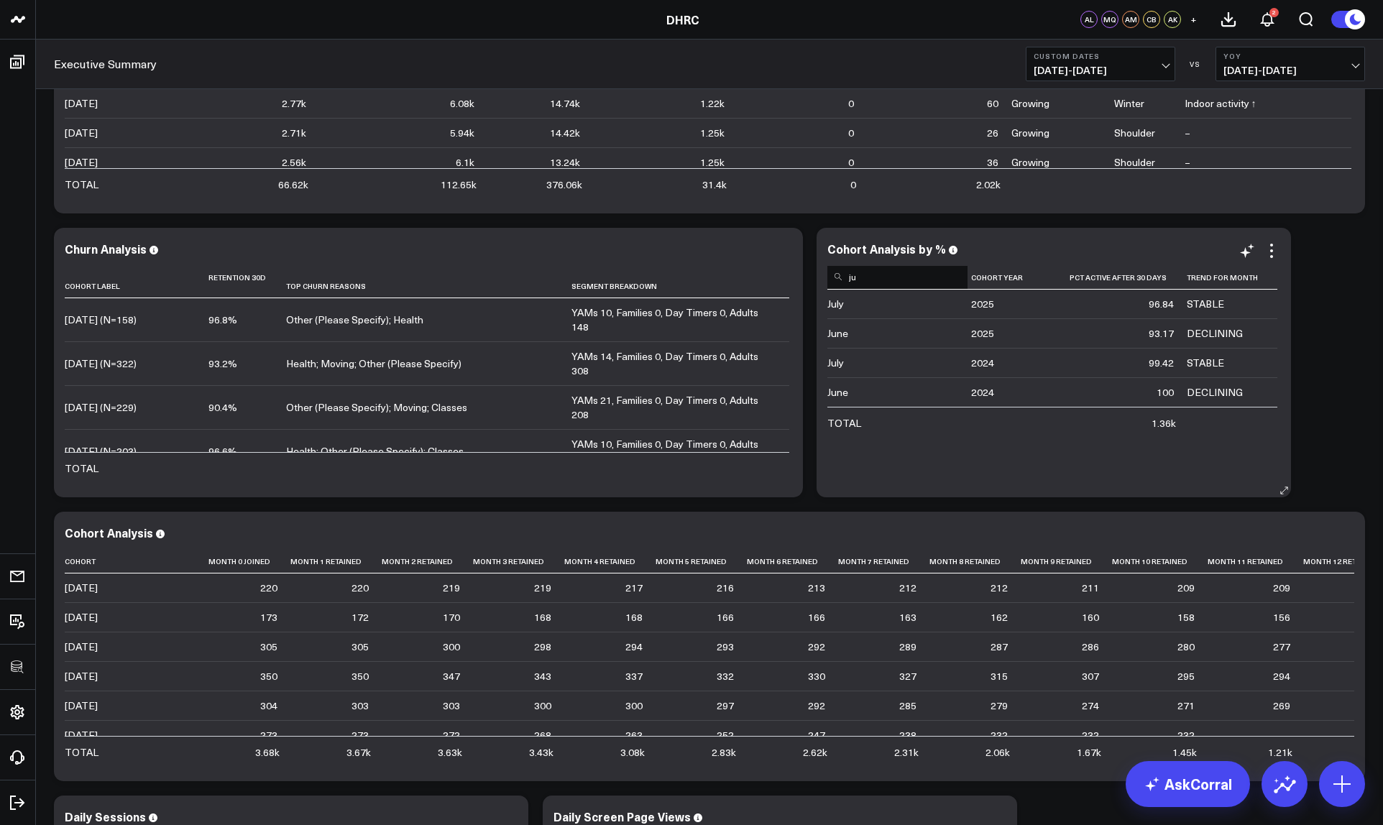
type input "j"
click at [1246, 251] on icon at bounding box center [1245, 252] width 11 height 11
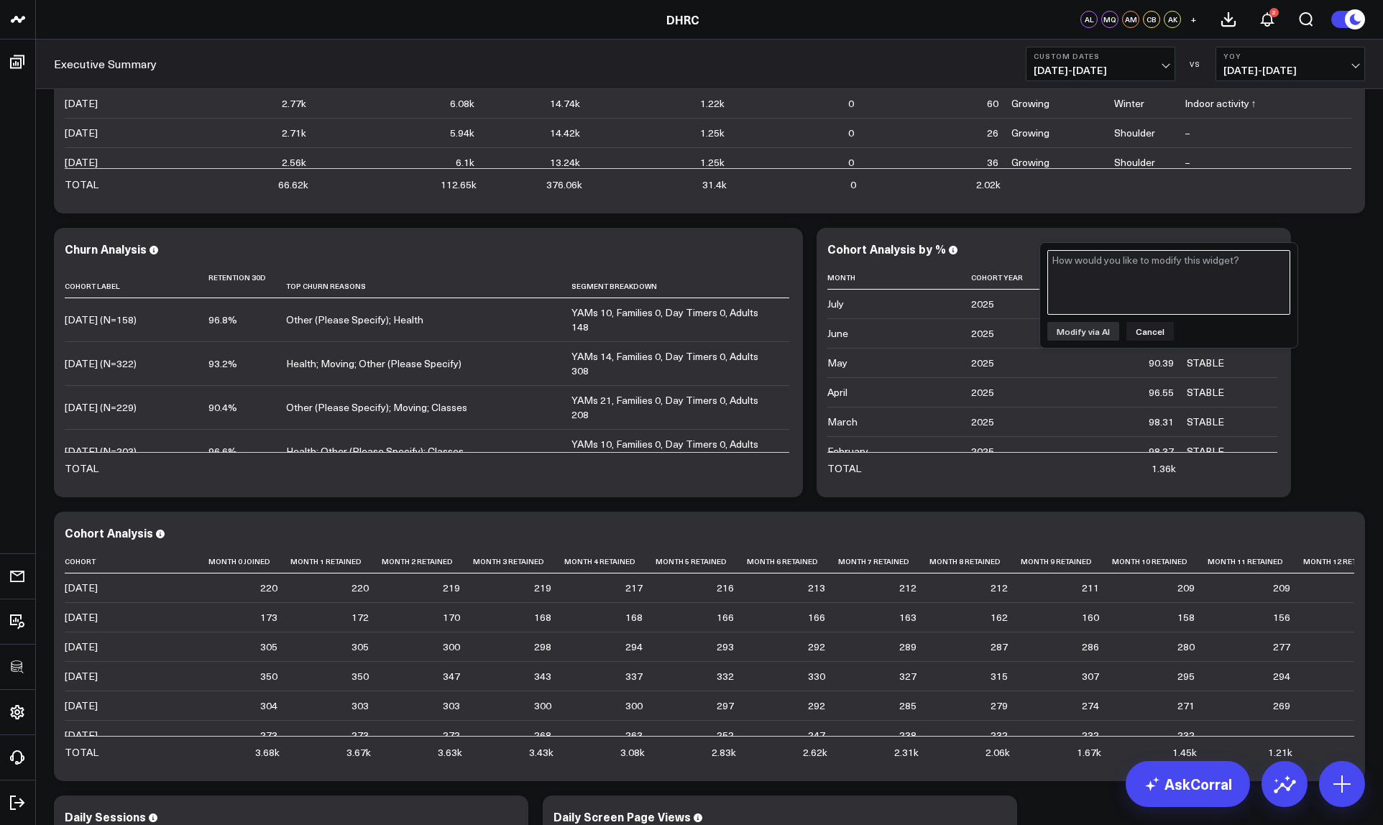
click at [1118, 291] on textarea at bounding box center [1168, 282] width 243 height 65
drag, startPoint x: 1143, startPoint y: 333, endPoint x: 1160, endPoint y: 325, distance: 18.3
click at [1147, 331] on button "Cancel" at bounding box center [1149, 331] width 47 height 19
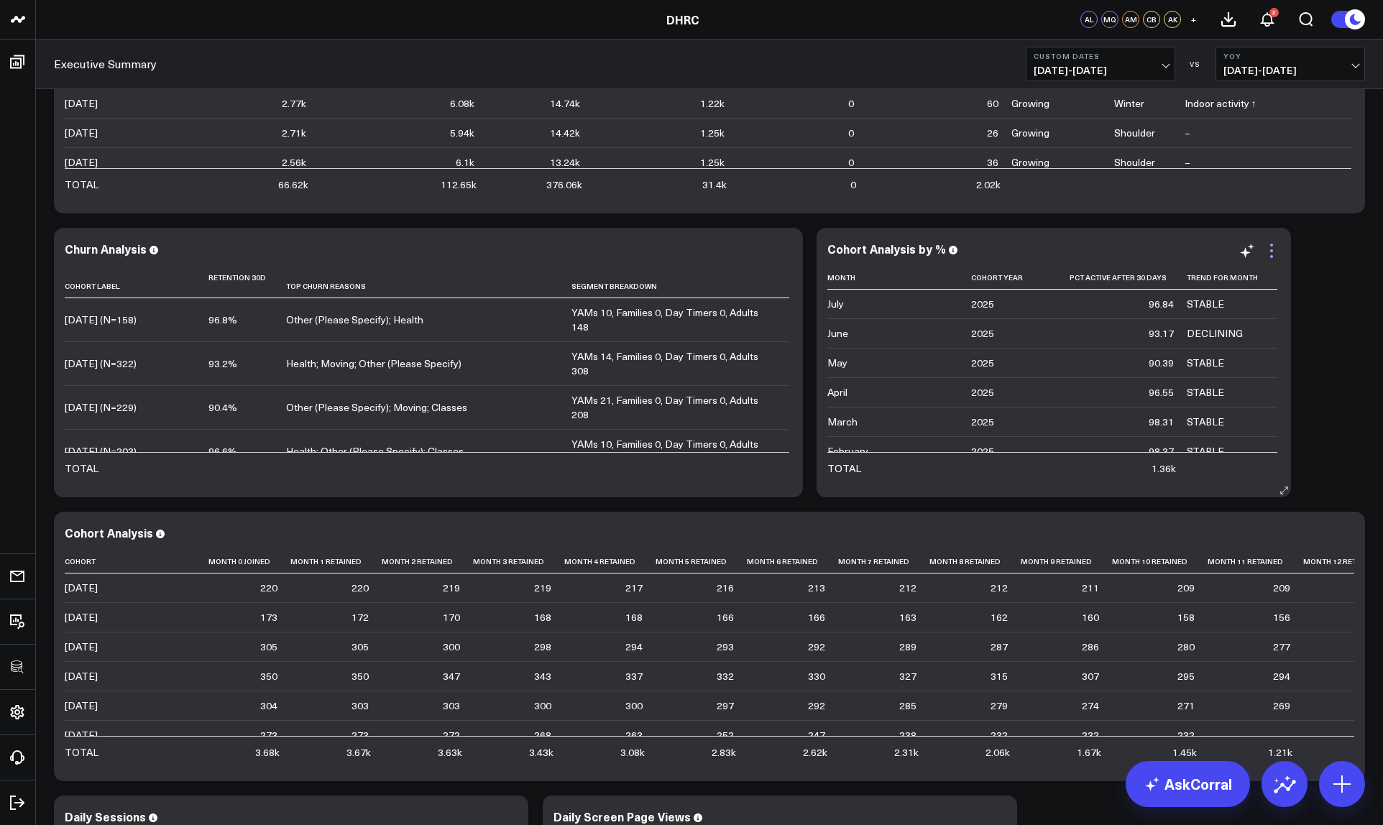
click at [1273, 250] on icon at bounding box center [1271, 250] width 17 height 17
click at [1336, 358] on div "Modify via AI Copy link to widget Ask support Remove Create linked copy Executi…" at bounding box center [710, 647] width 1326 height 1988
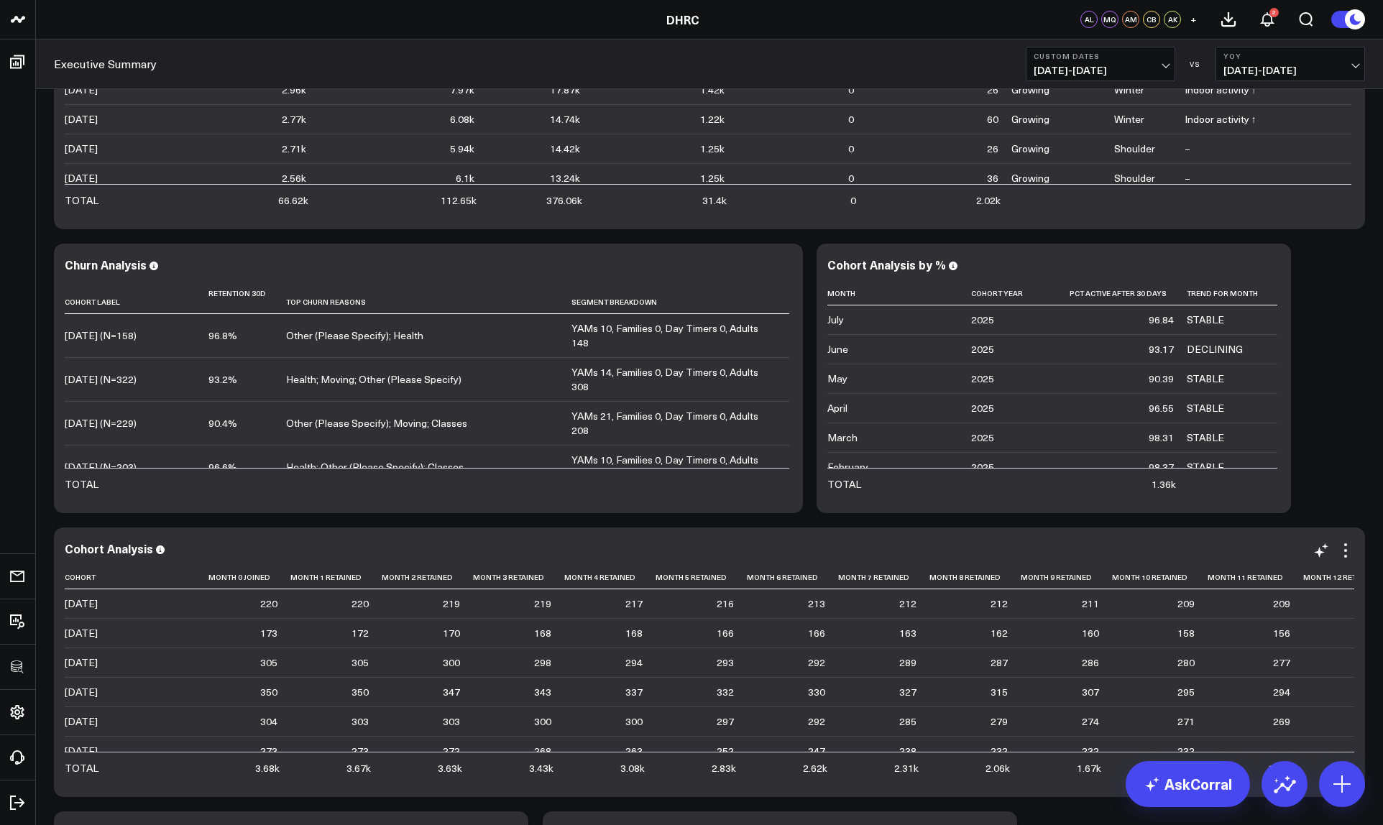
scroll to position [433, 0]
click at [1273, 267] on icon at bounding box center [1271, 265] width 17 height 17
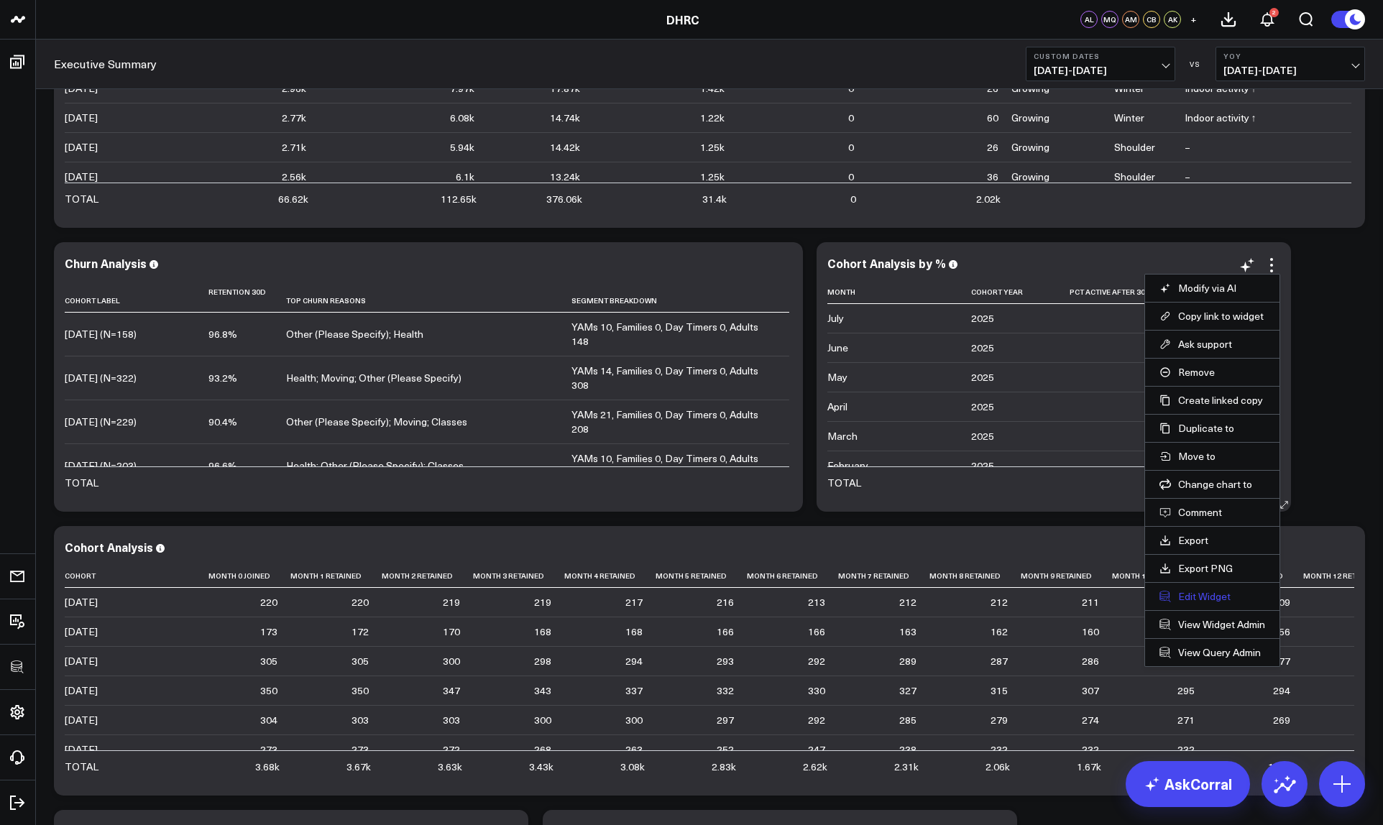
click at [1198, 598] on button "Edit Widget" at bounding box center [1213, 596] width 106 height 13
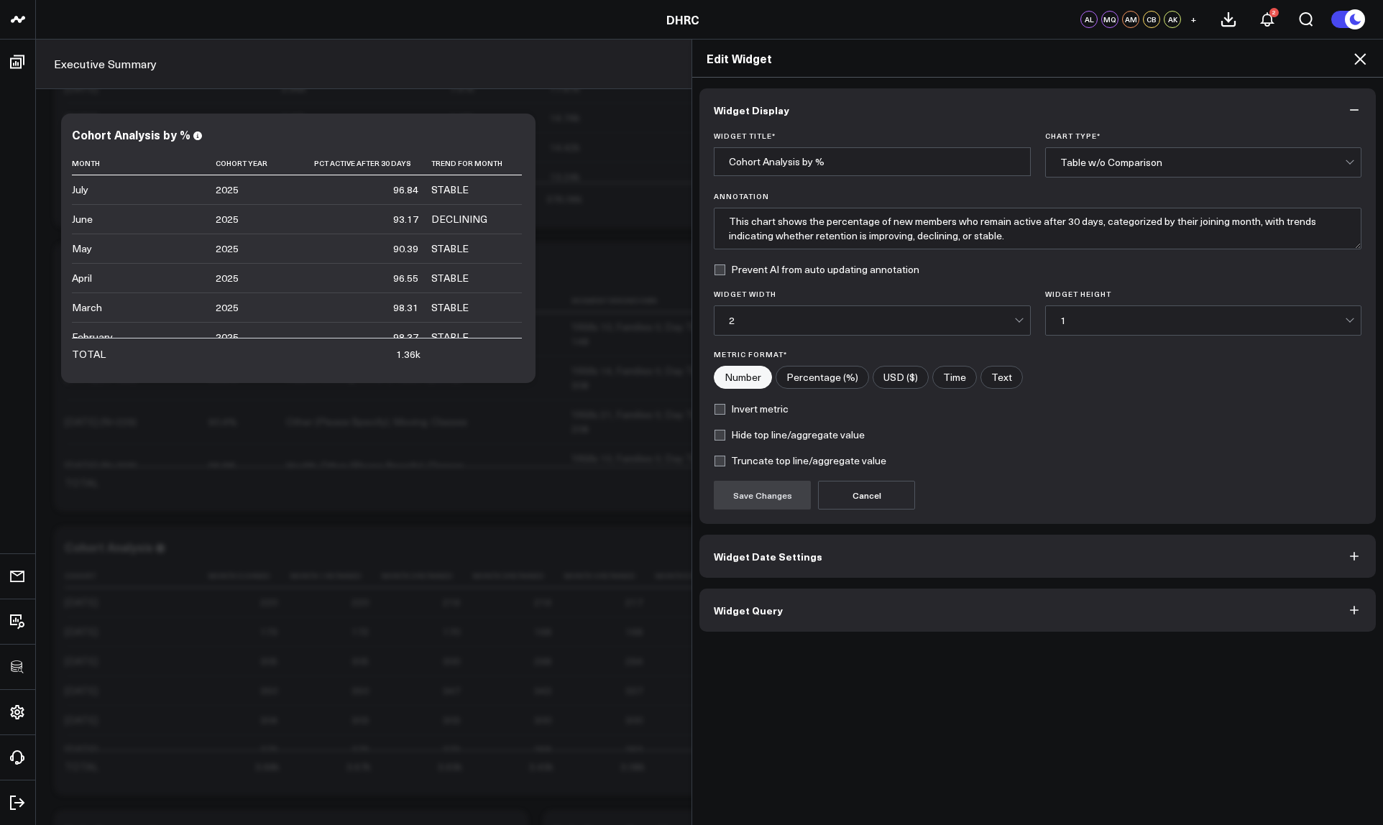
click at [720, 432] on label "Hide top line/aggregate value" at bounding box center [789, 435] width 151 height 12
click at [720, 432] on input "Hide top line/aggregate value" at bounding box center [720, 435] width 12 height 12
checkbox input "true"
click at [740, 497] on button "Save Changes" at bounding box center [762, 495] width 97 height 29
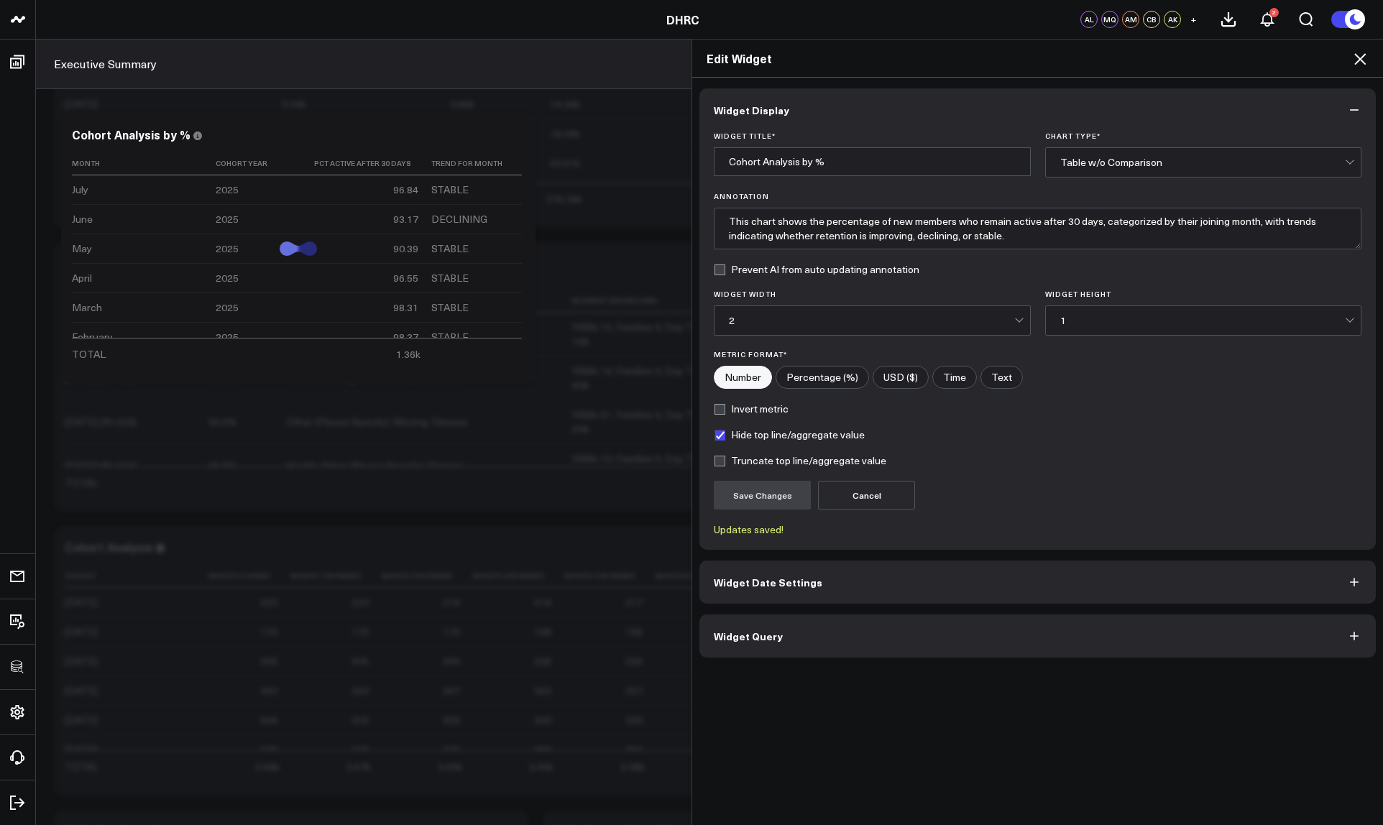
click at [1360, 58] on icon at bounding box center [1359, 58] width 17 height 17
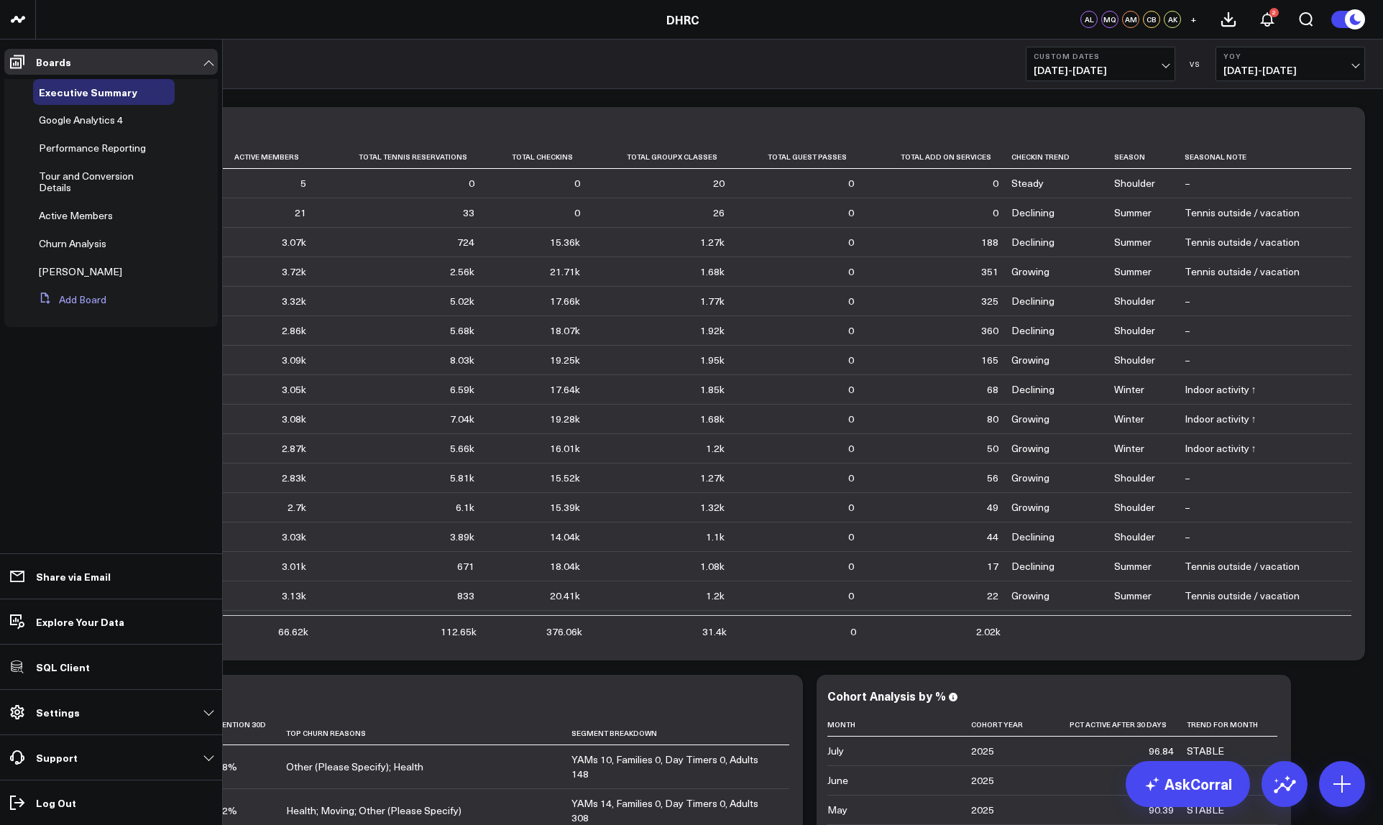
click at [75, 303] on button "Add Board" at bounding box center [69, 300] width 73 height 26
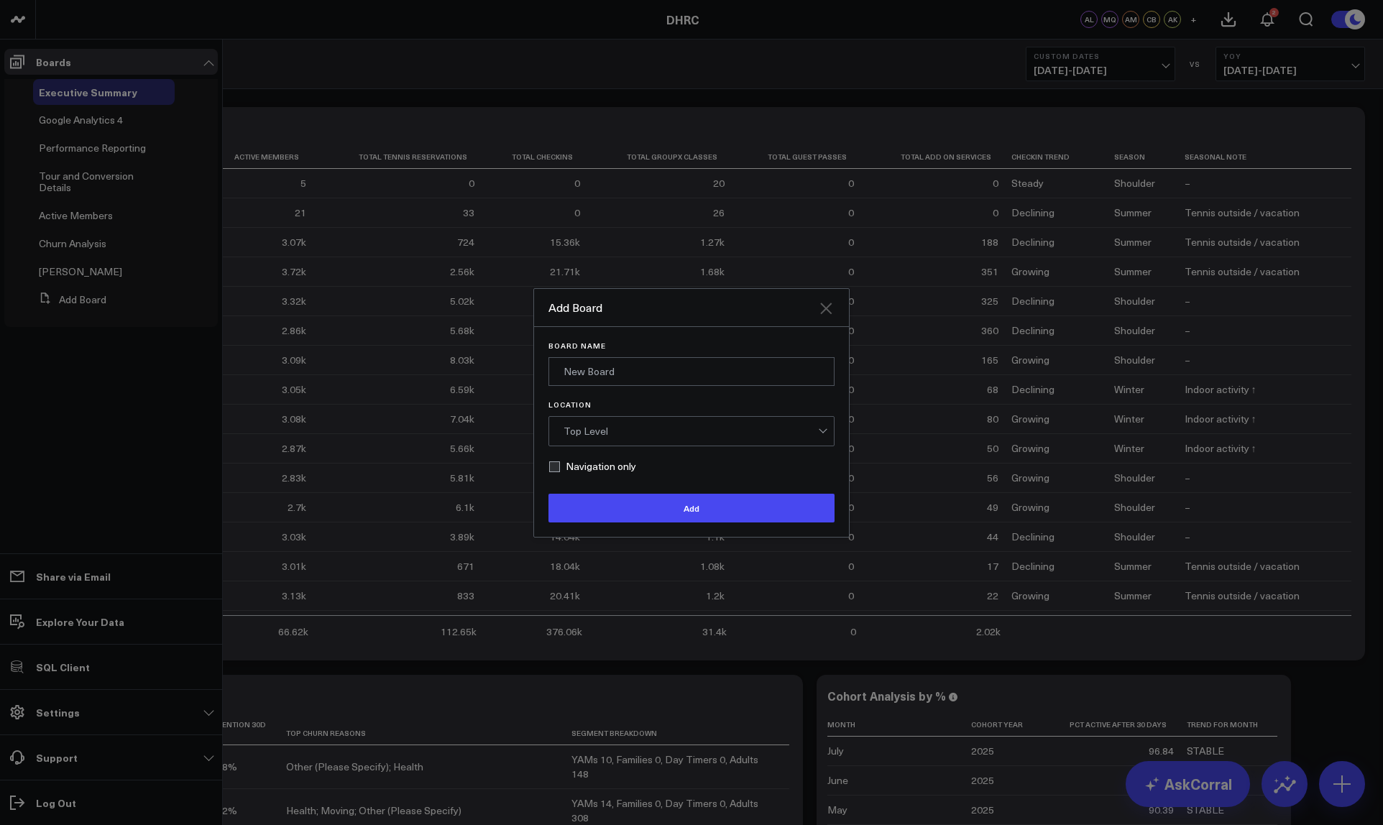
click at [826, 312] on icon "Close" at bounding box center [825, 308] width 17 height 17
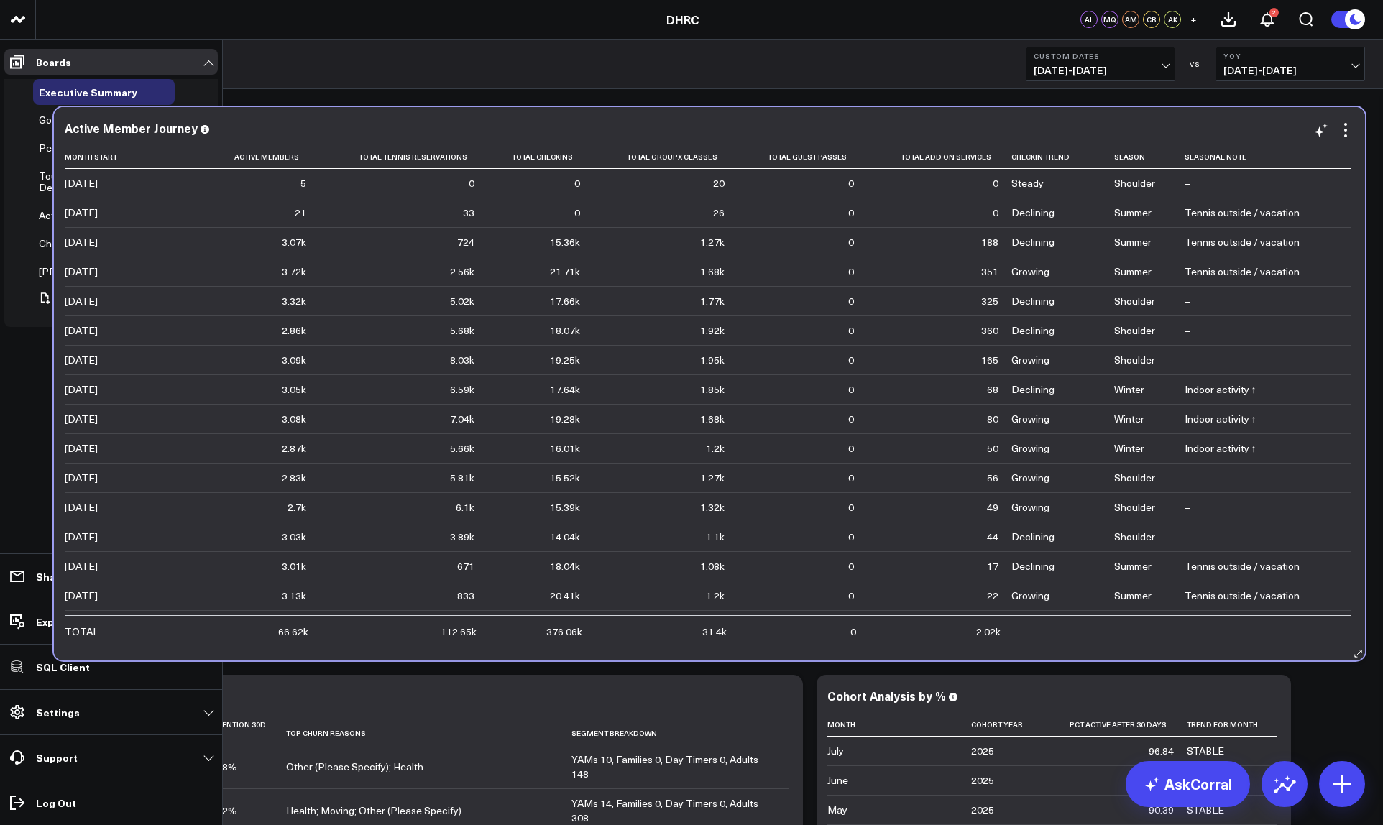
click at [1007, 126] on div "Active Member Journey" at bounding box center [710, 127] width 1290 height 13
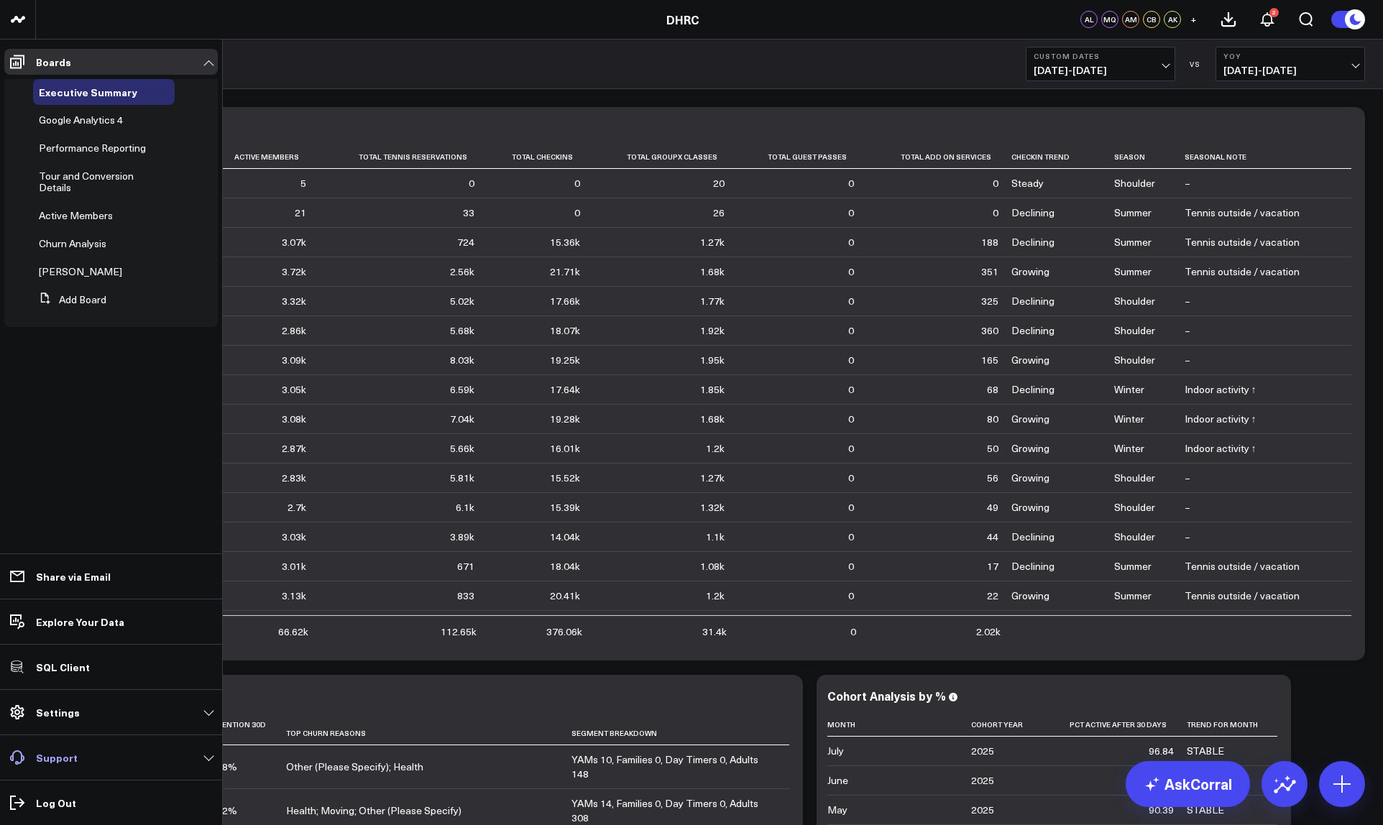
click at [83, 762] on link "Support" at bounding box center [110, 758] width 213 height 26
click at [73, 759] on p "Support" at bounding box center [57, 758] width 42 height 12
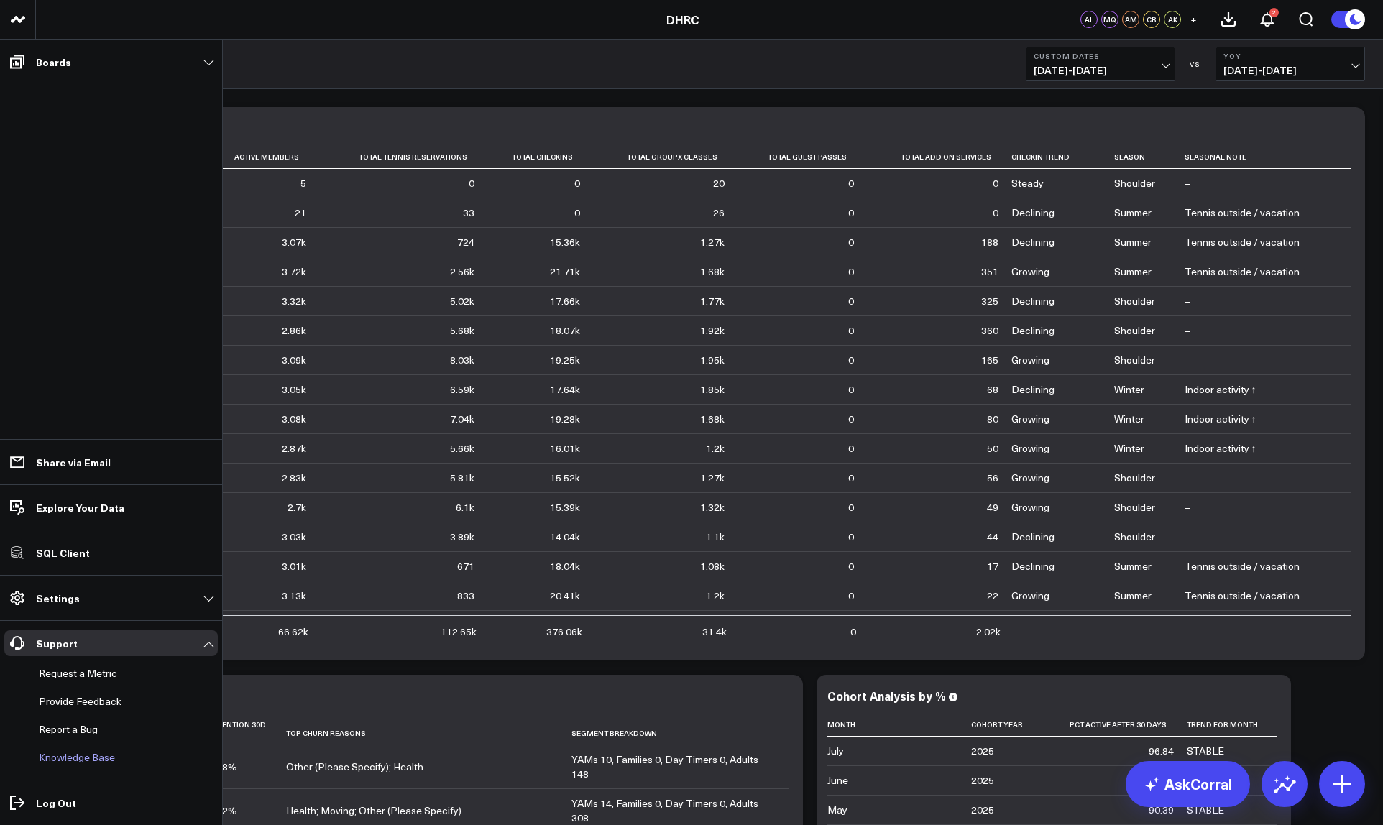
click at [85, 759] on link "Knowledge Base" at bounding box center [104, 758] width 142 height 26
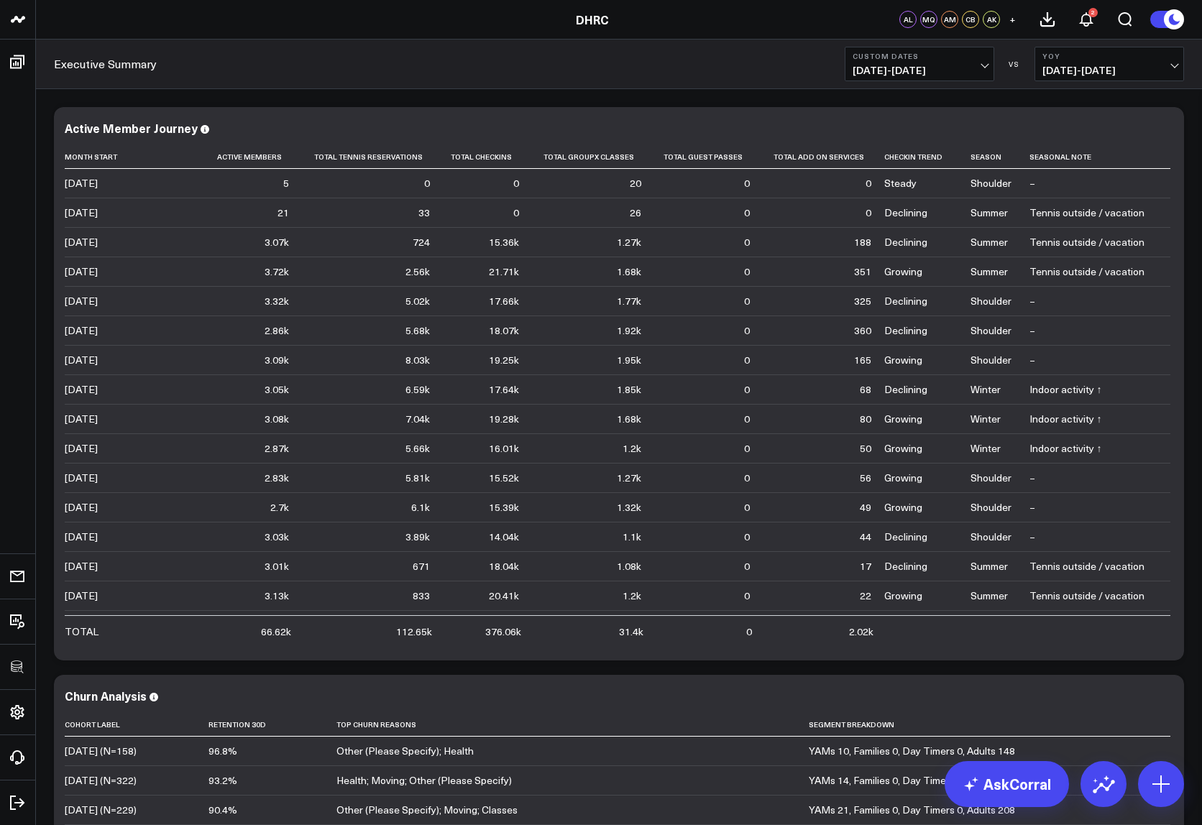
click at [1162, 17] on button at bounding box center [1166, 19] width 35 height 19
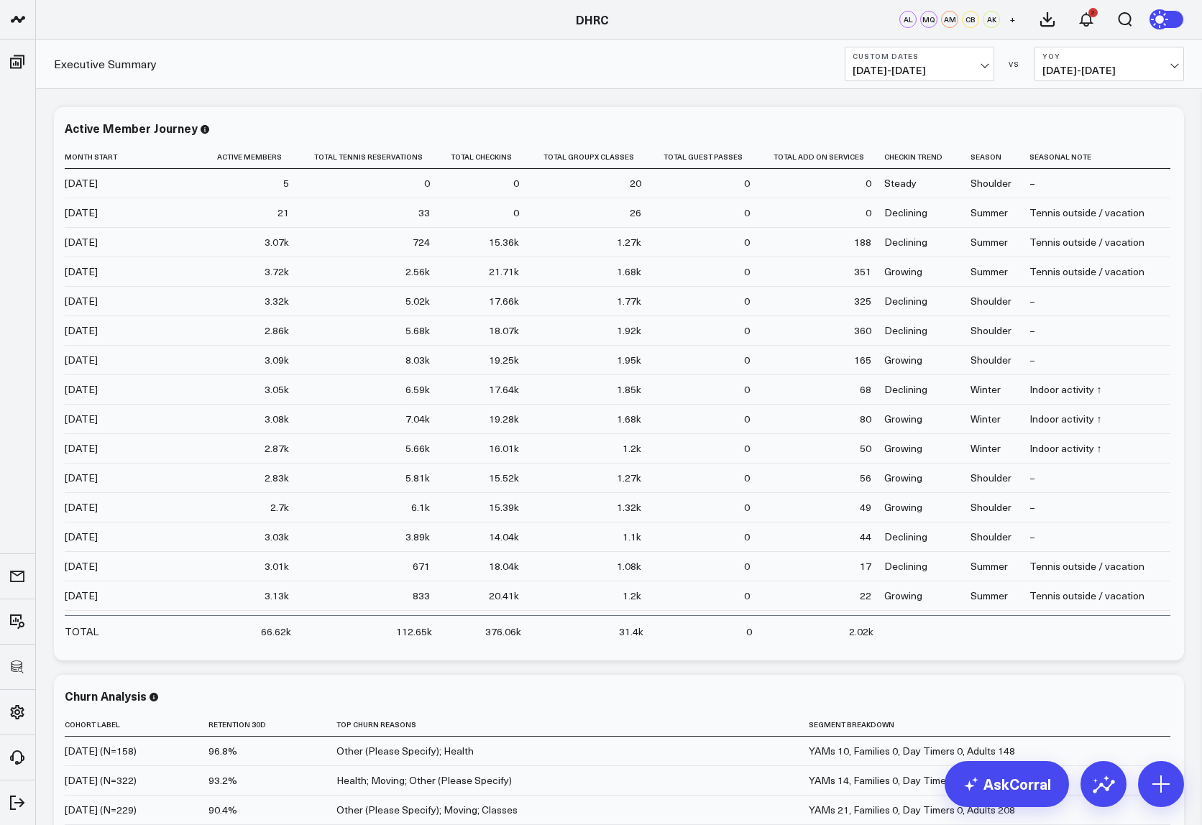
click at [1162, 17] on icon at bounding box center [1161, 20] width 16 height 16
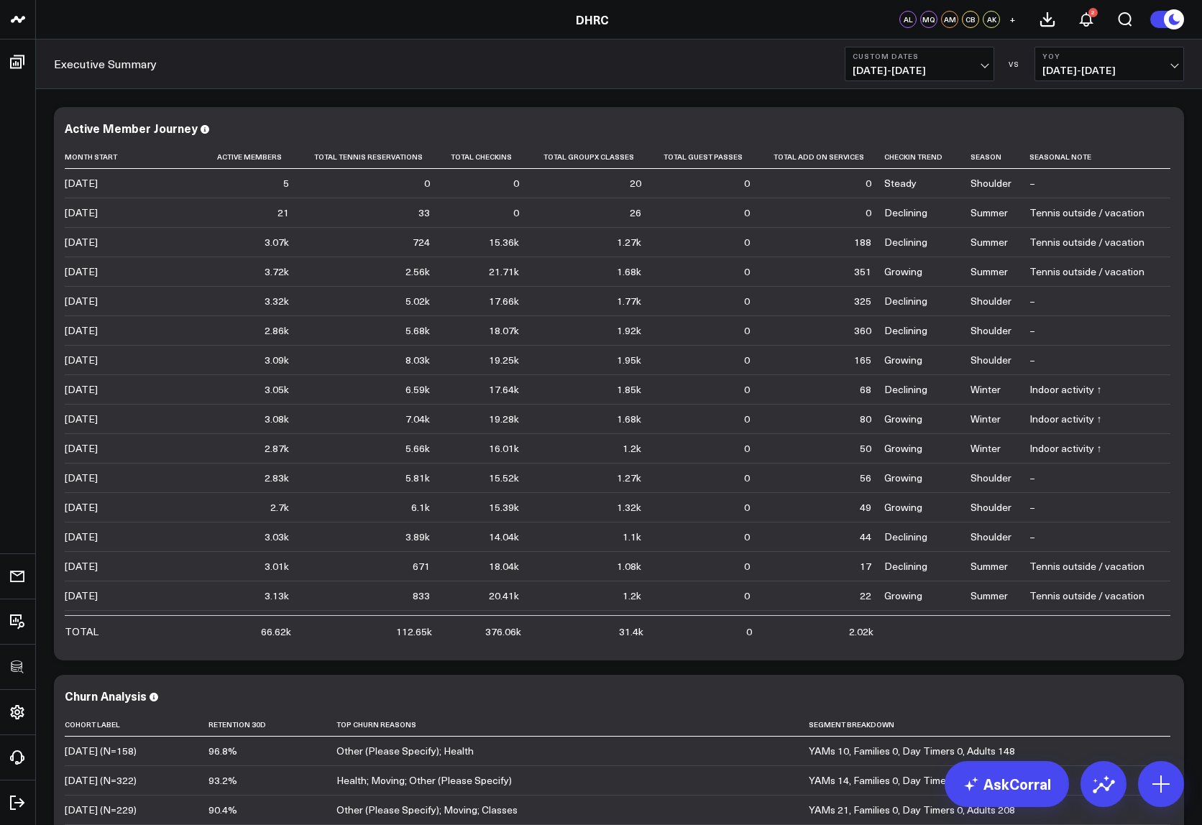
click at [1170, 24] on icon at bounding box center [1174, 20] width 16 height 16
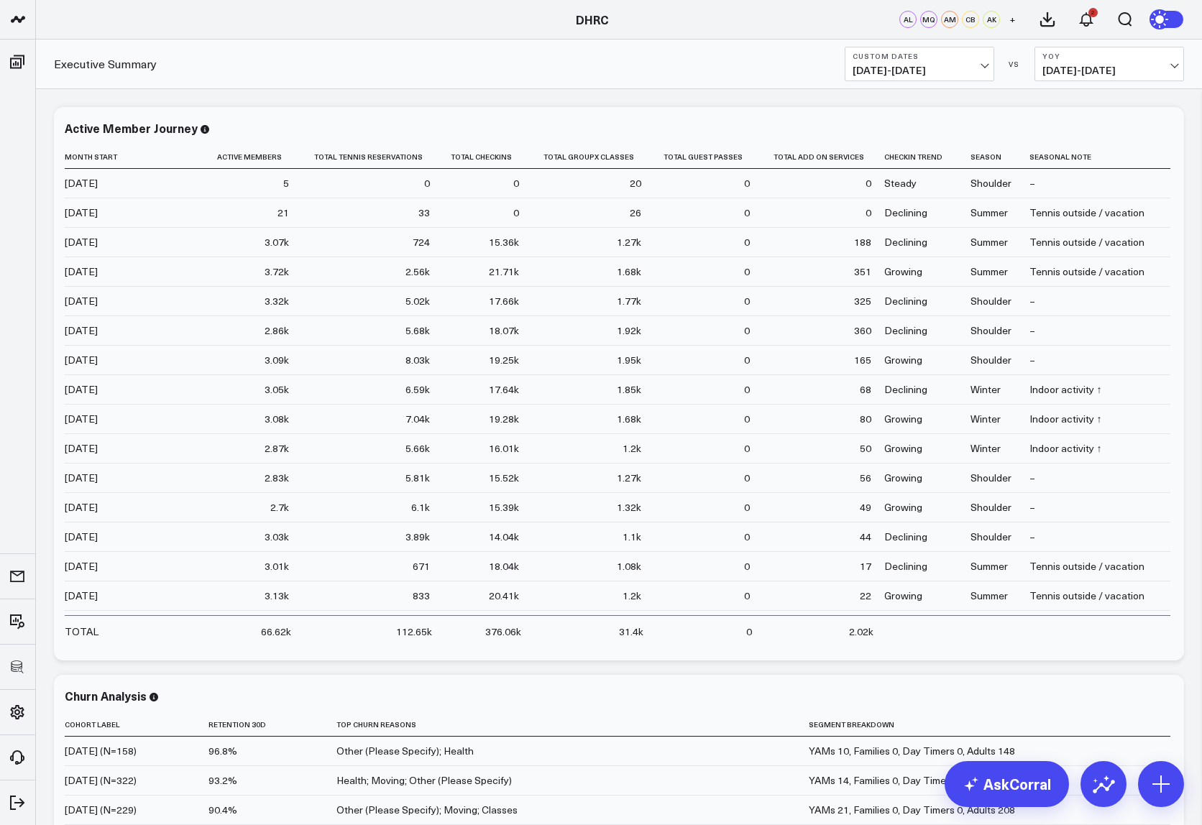
click at [1170, 24] on circle at bounding box center [1161, 19] width 20 height 20
